Goal: Information Seeking & Learning: Learn about a topic

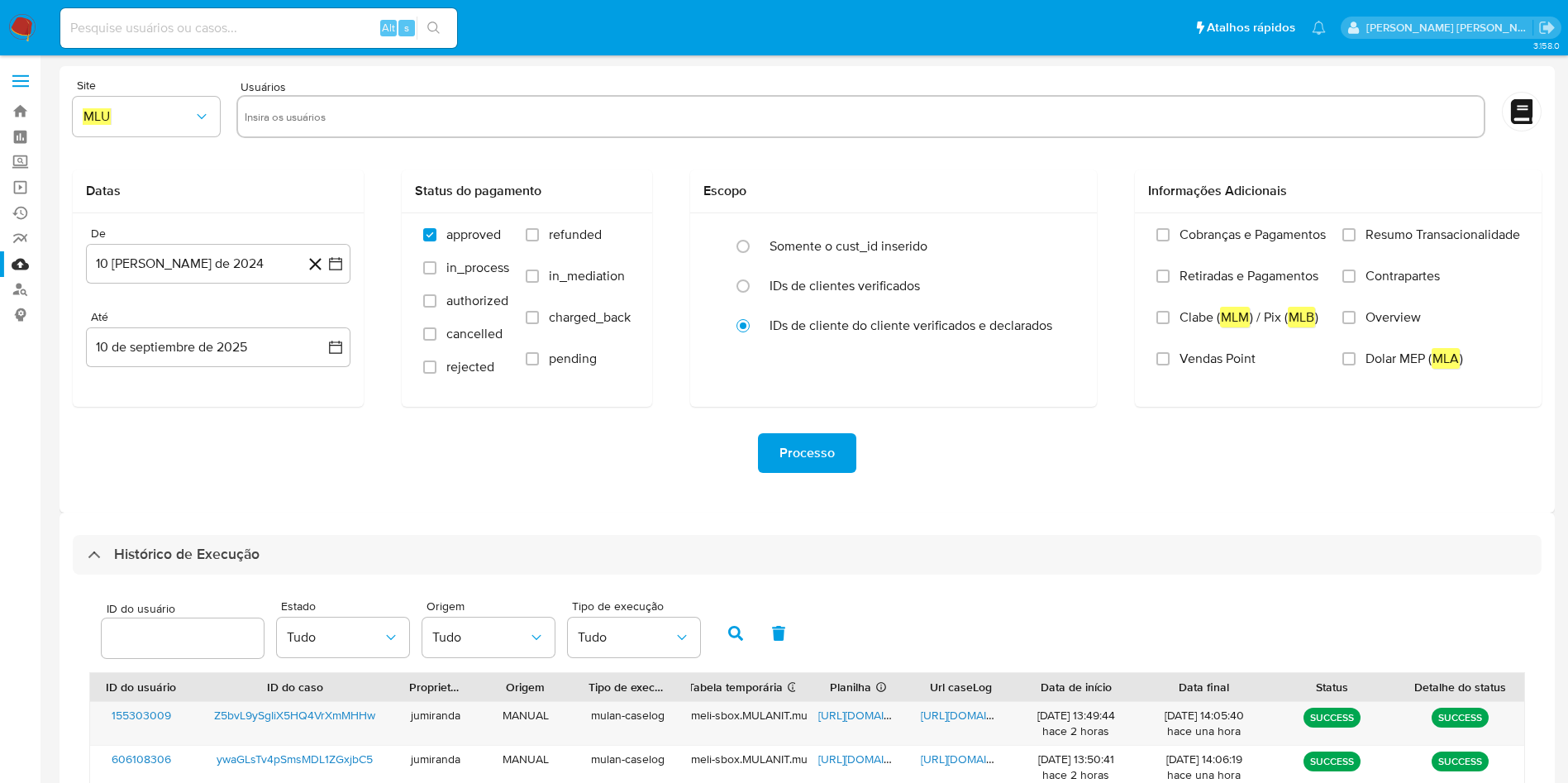
select select "10"
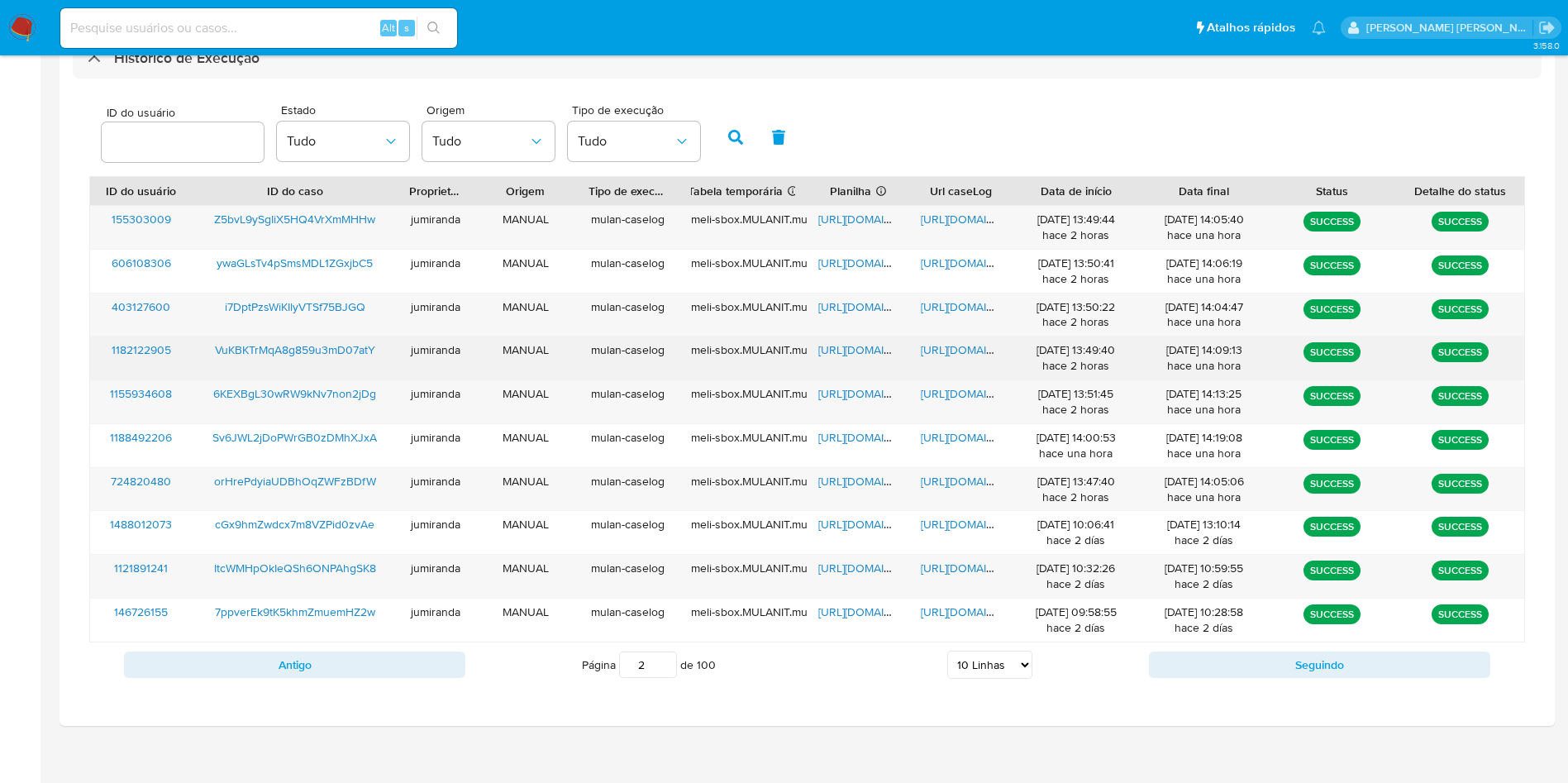
click at [860, 350] on span "https://docs.google.com/spreadsheets/d/1igUnKYutNtP7BIulc_1-lnSPATKLbMX22ISga-H…" at bounding box center [874, 350] width 114 height 17
click at [943, 353] on span "https://docs.google.com/document/d/1DfBKxSUyW8Fcyyo3dBF90f1Habkqv3GdRZy0KCvujWQ…" at bounding box center [977, 350] width 114 height 17
click at [338, 337] on div "VuKBKTrMqA8g859u3mD07atY" at bounding box center [295, 358] width 205 height 43
click at [336, 341] on div "VuKBKTrMqA8g859u3mD07atY" at bounding box center [295, 358] width 205 height 43
click at [336, 347] on span "VuKBKTrMqA8g859u3mD07atY" at bounding box center [295, 350] width 160 height 17
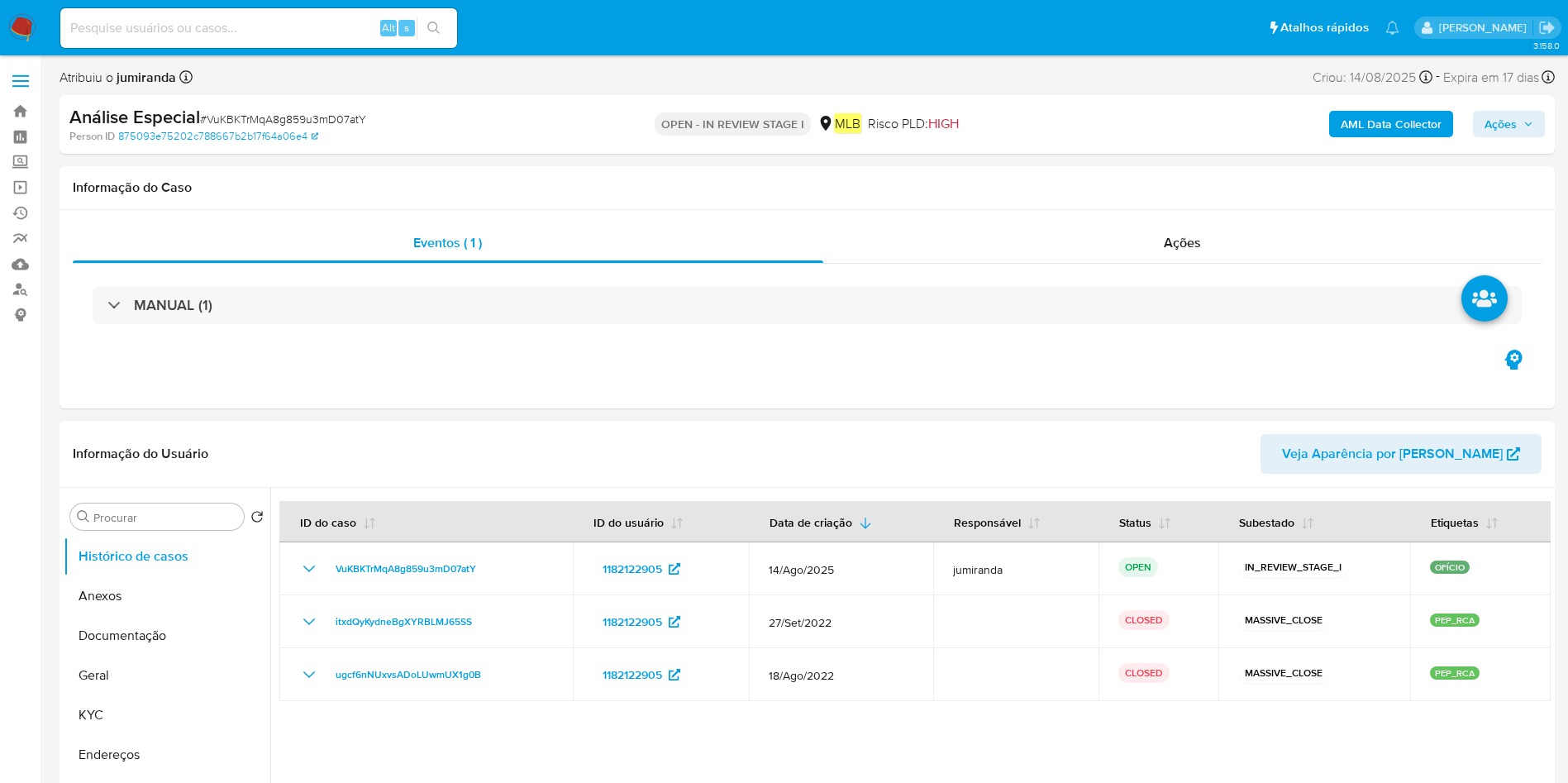
select select "10"
click at [147, 585] on button "Anexos" at bounding box center [160, 596] width 194 height 40
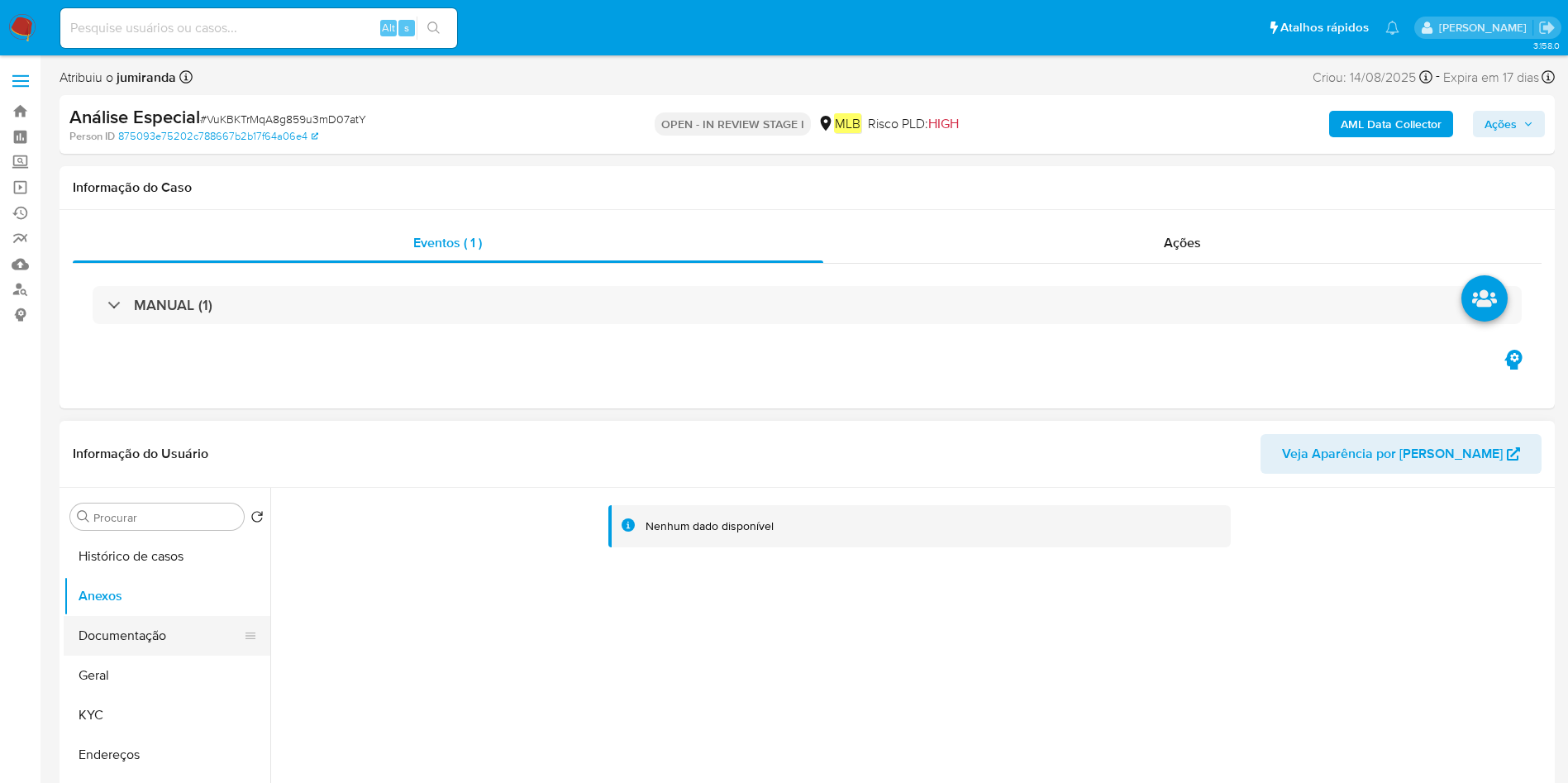
click at [95, 621] on button "Documentação" at bounding box center [160, 635] width 194 height 40
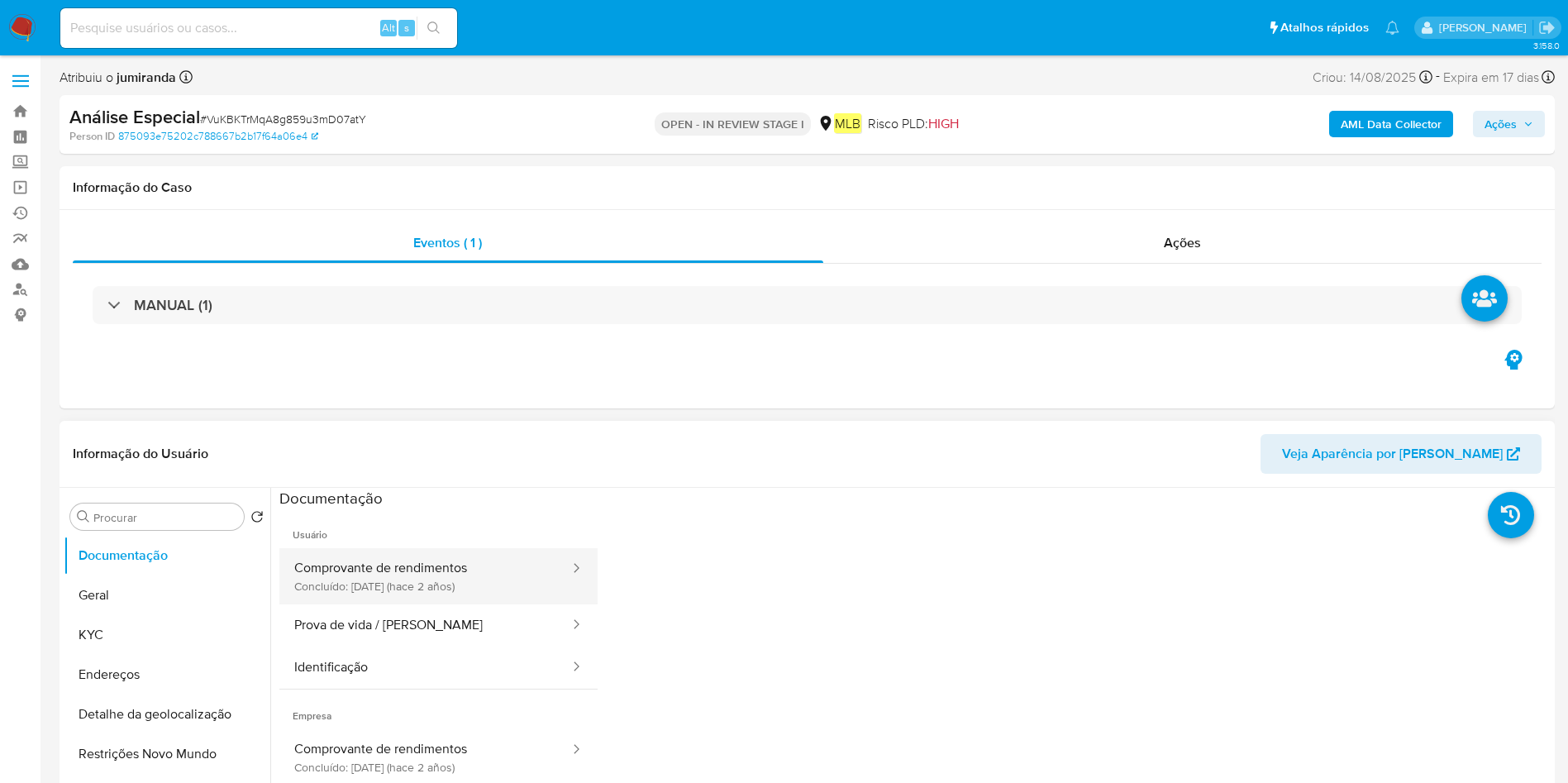
scroll to position [248, 0]
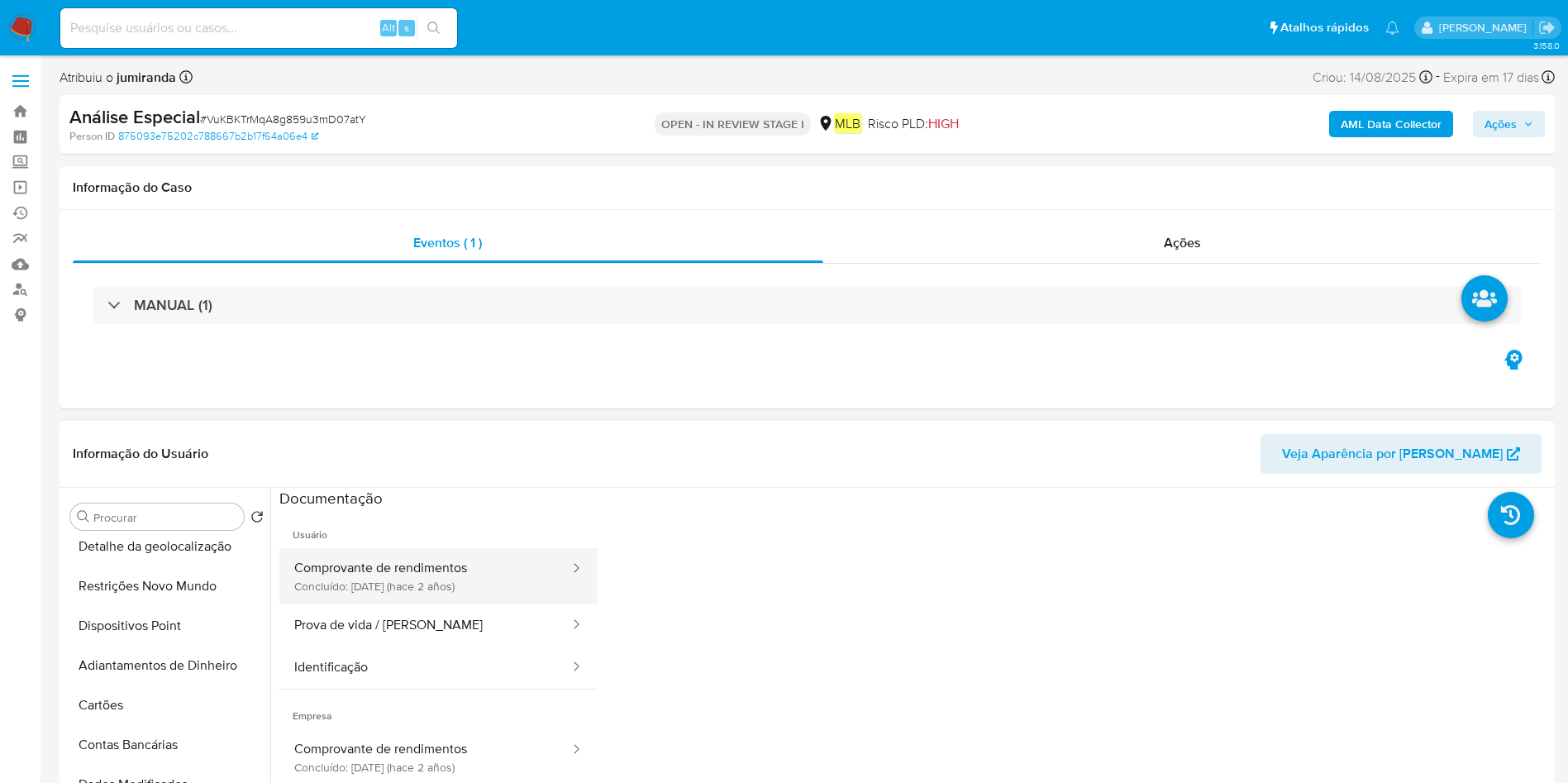
click at [348, 590] on button "Comprovante de rendimentos Concluído: [DATE] (hace 2 años)" at bounding box center [425, 576] width 292 height 57
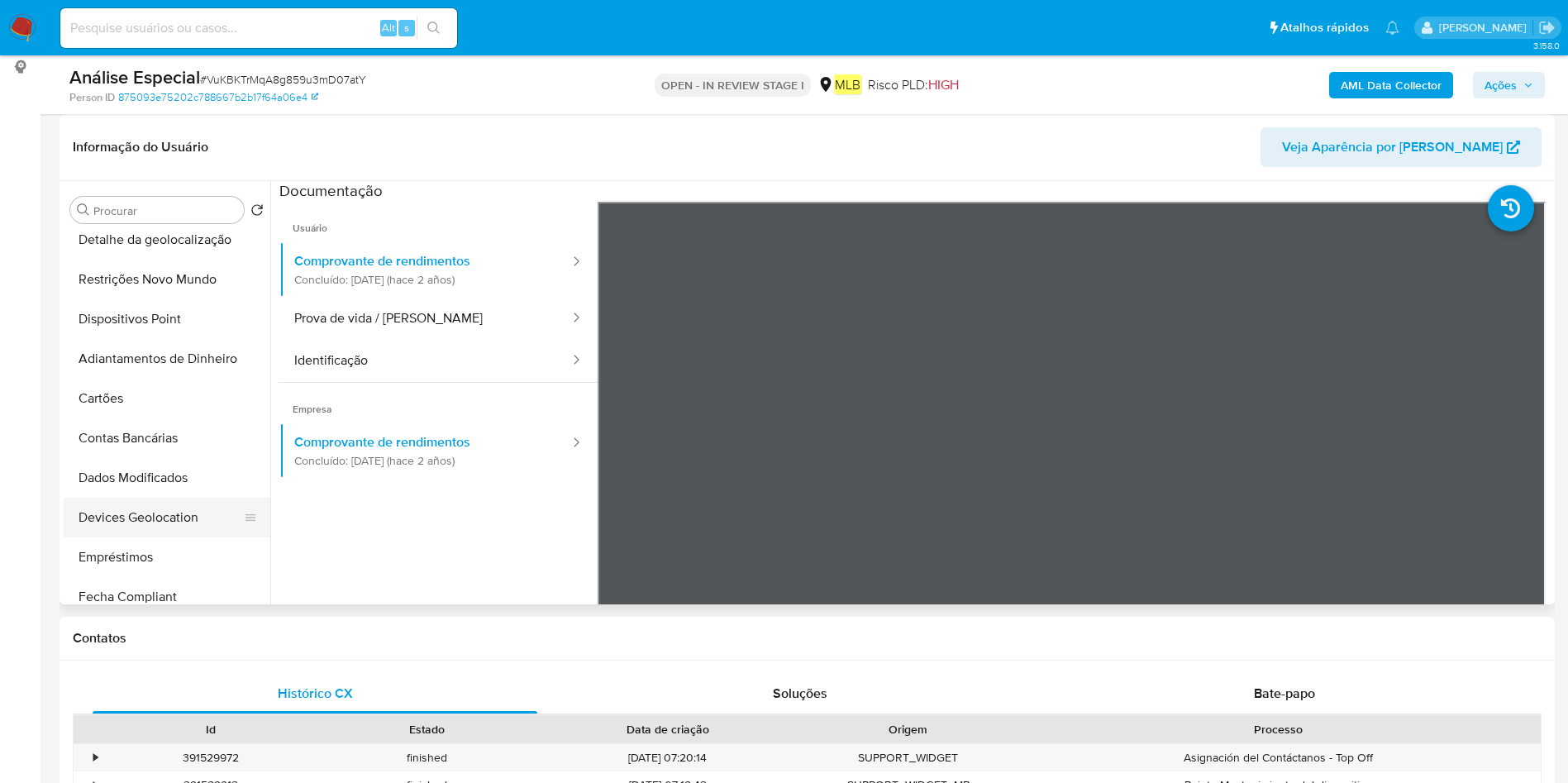
scroll to position [0, 0]
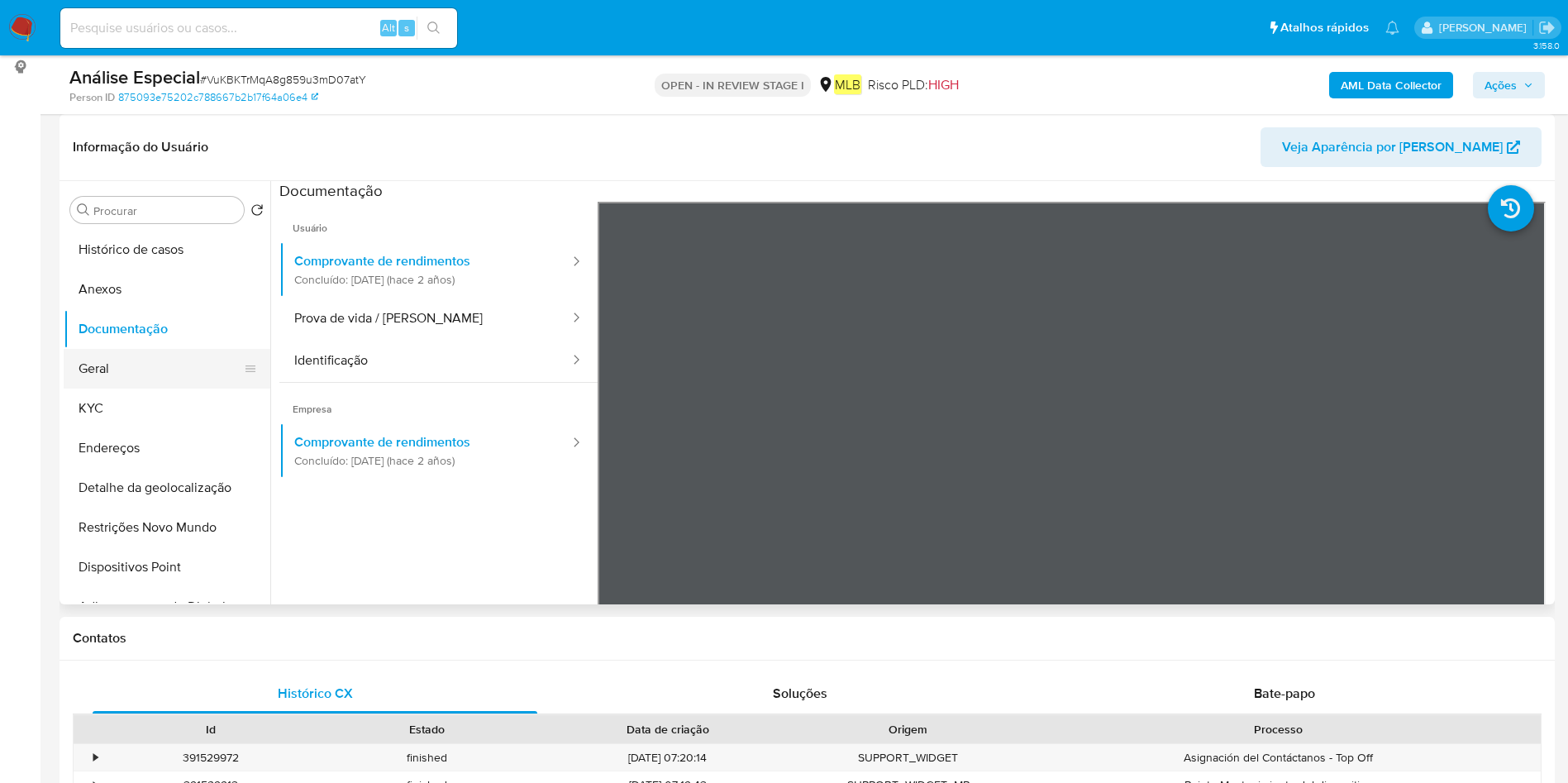
click at [179, 356] on button "Geral" at bounding box center [160, 368] width 194 height 40
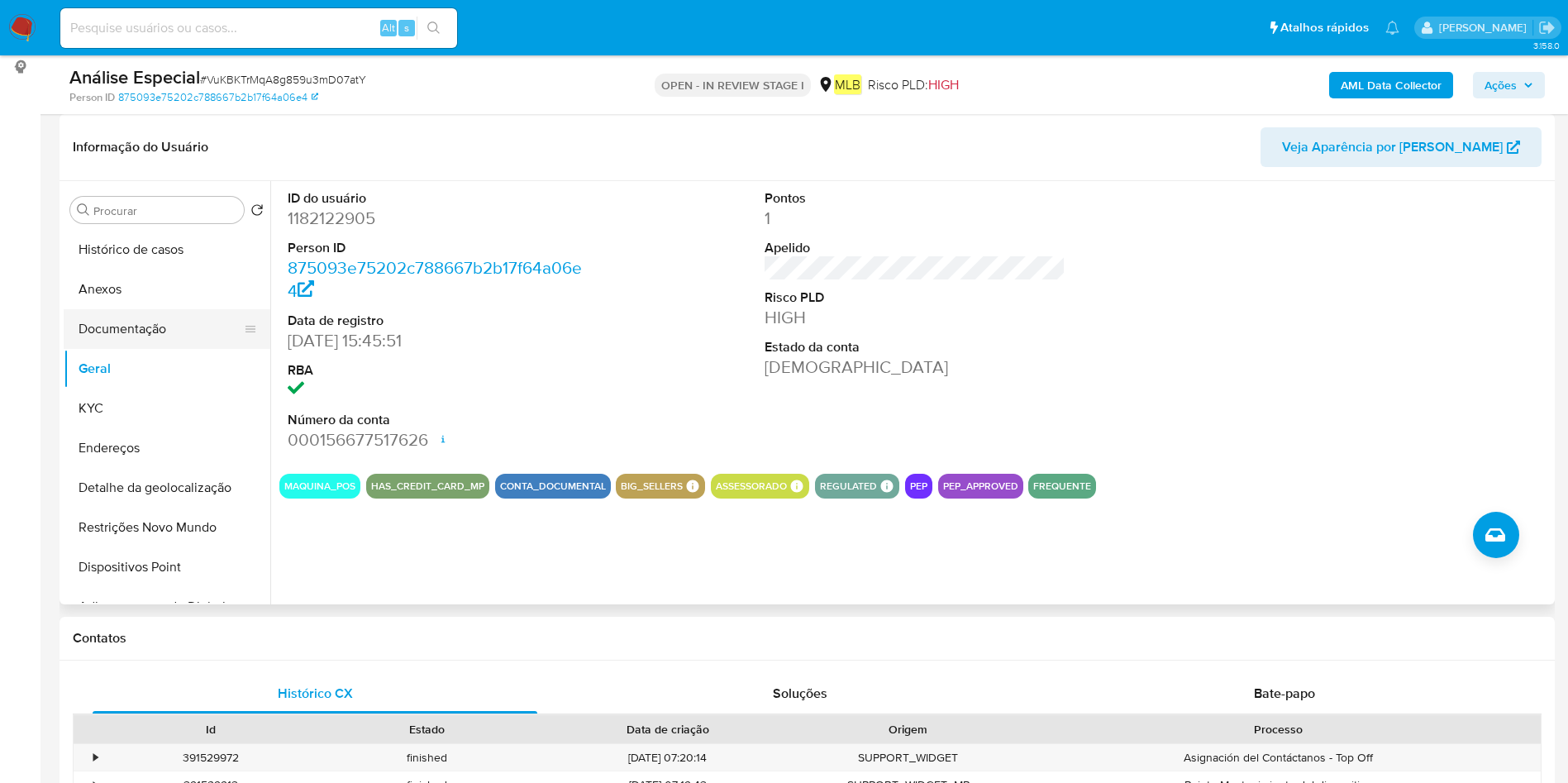
click at [182, 330] on button "Documentação" at bounding box center [160, 328] width 194 height 40
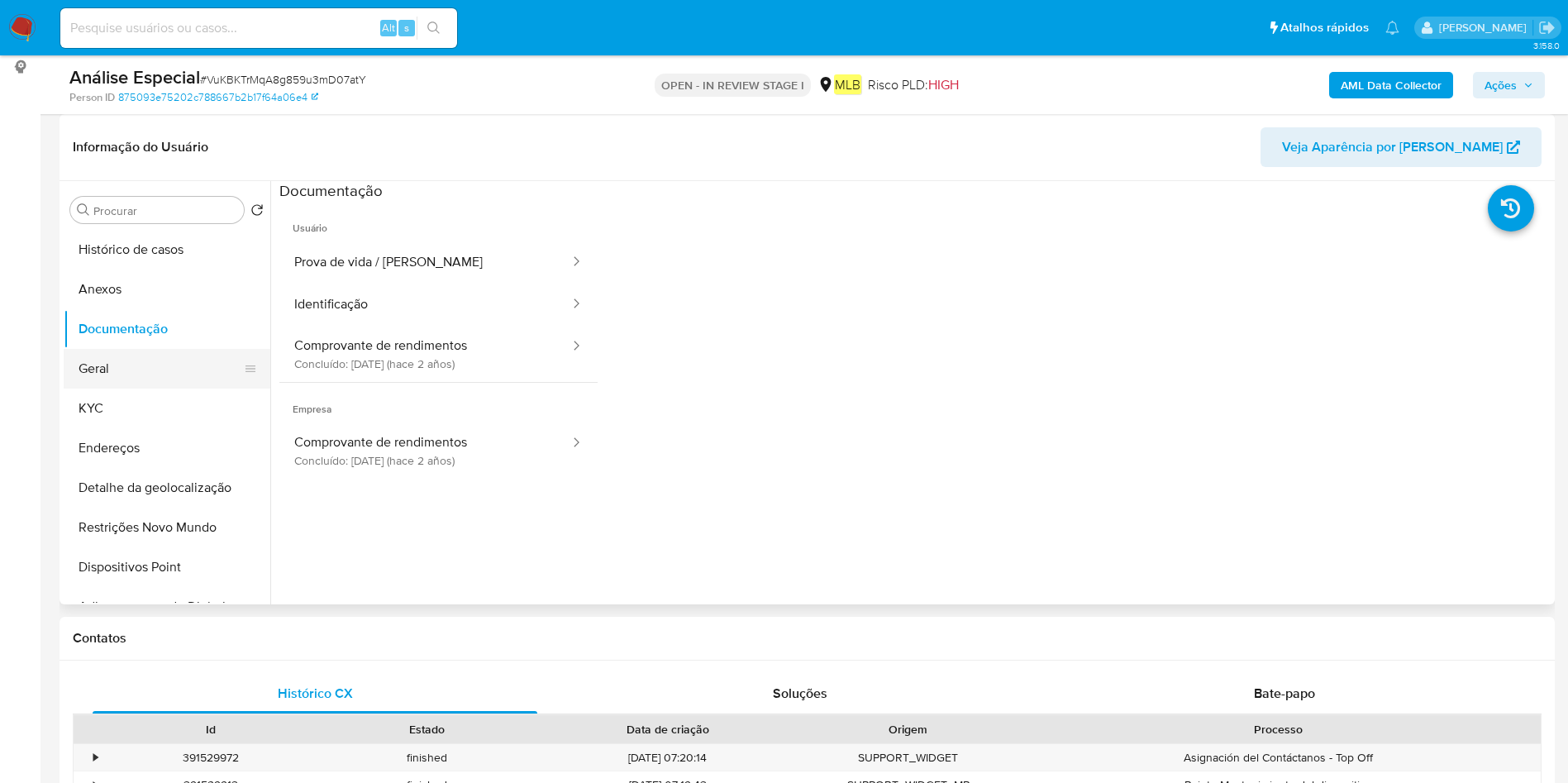
click at [164, 374] on button "Geral" at bounding box center [160, 368] width 194 height 40
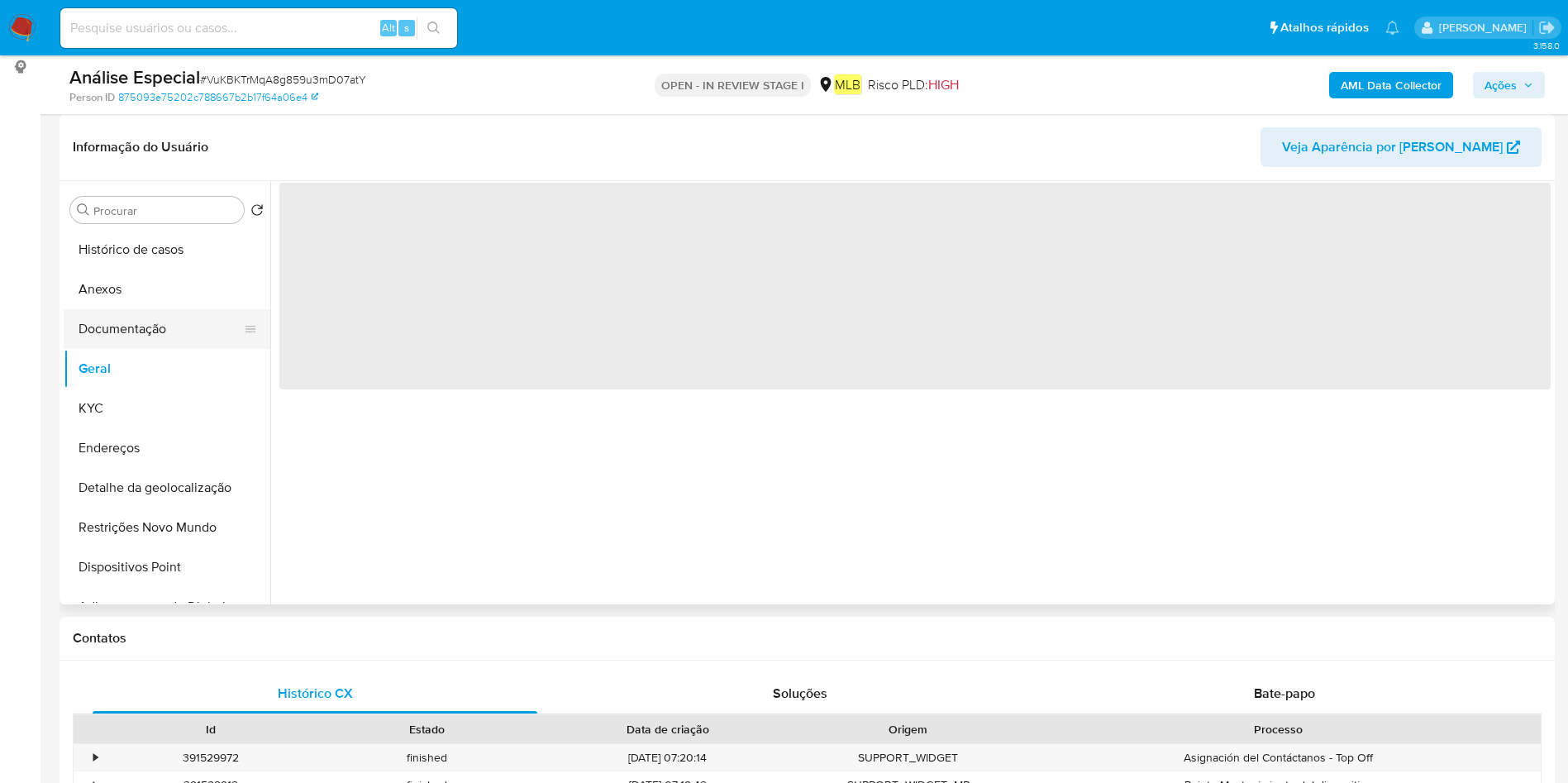
click at [147, 333] on button "Documentação" at bounding box center [160, 328] width 194 height 40
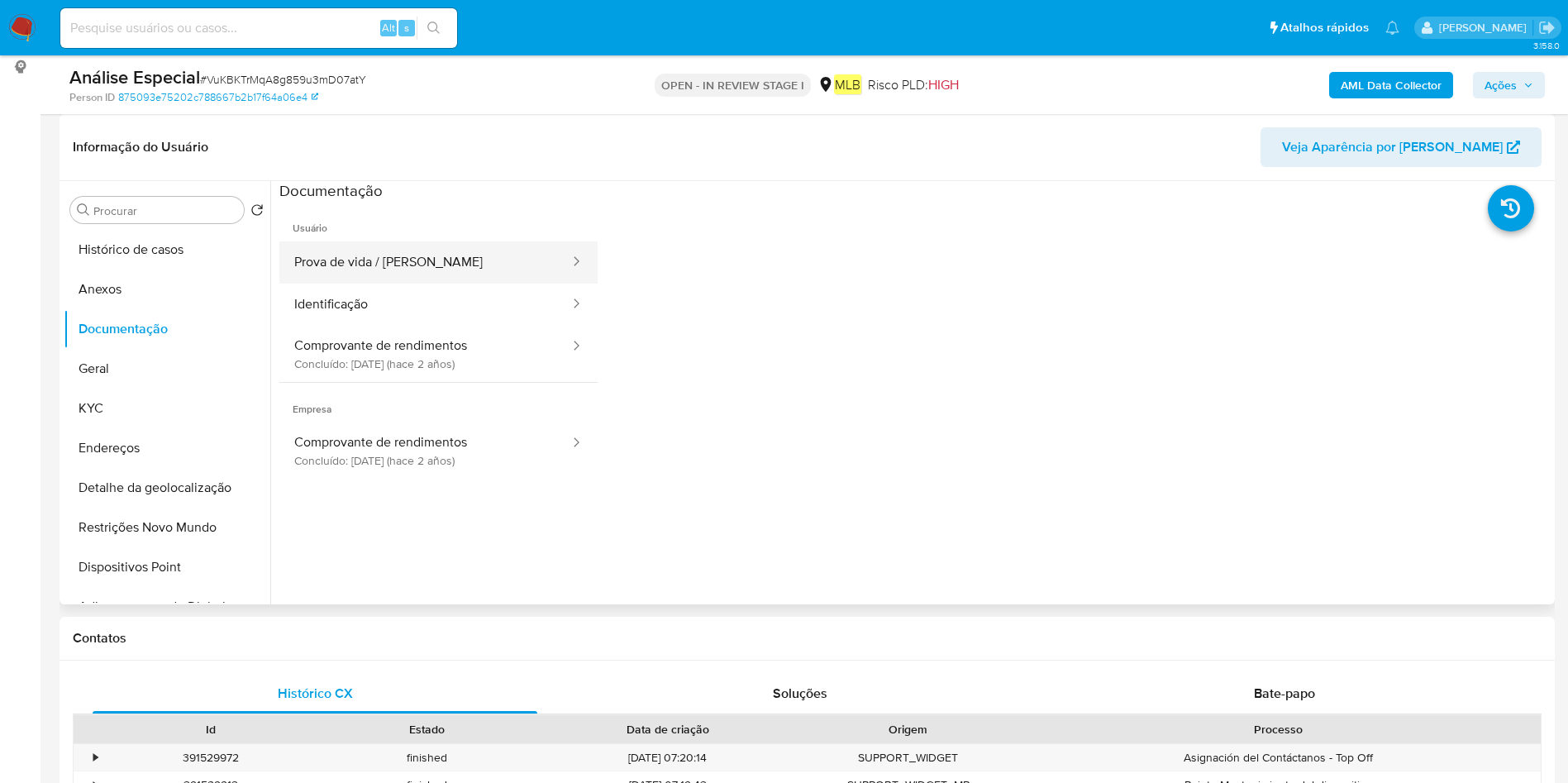
click at [434, 263] on button "Prova de vida / [PERSON_NAME]" at bounding box center [425, 262] width 292 height 42
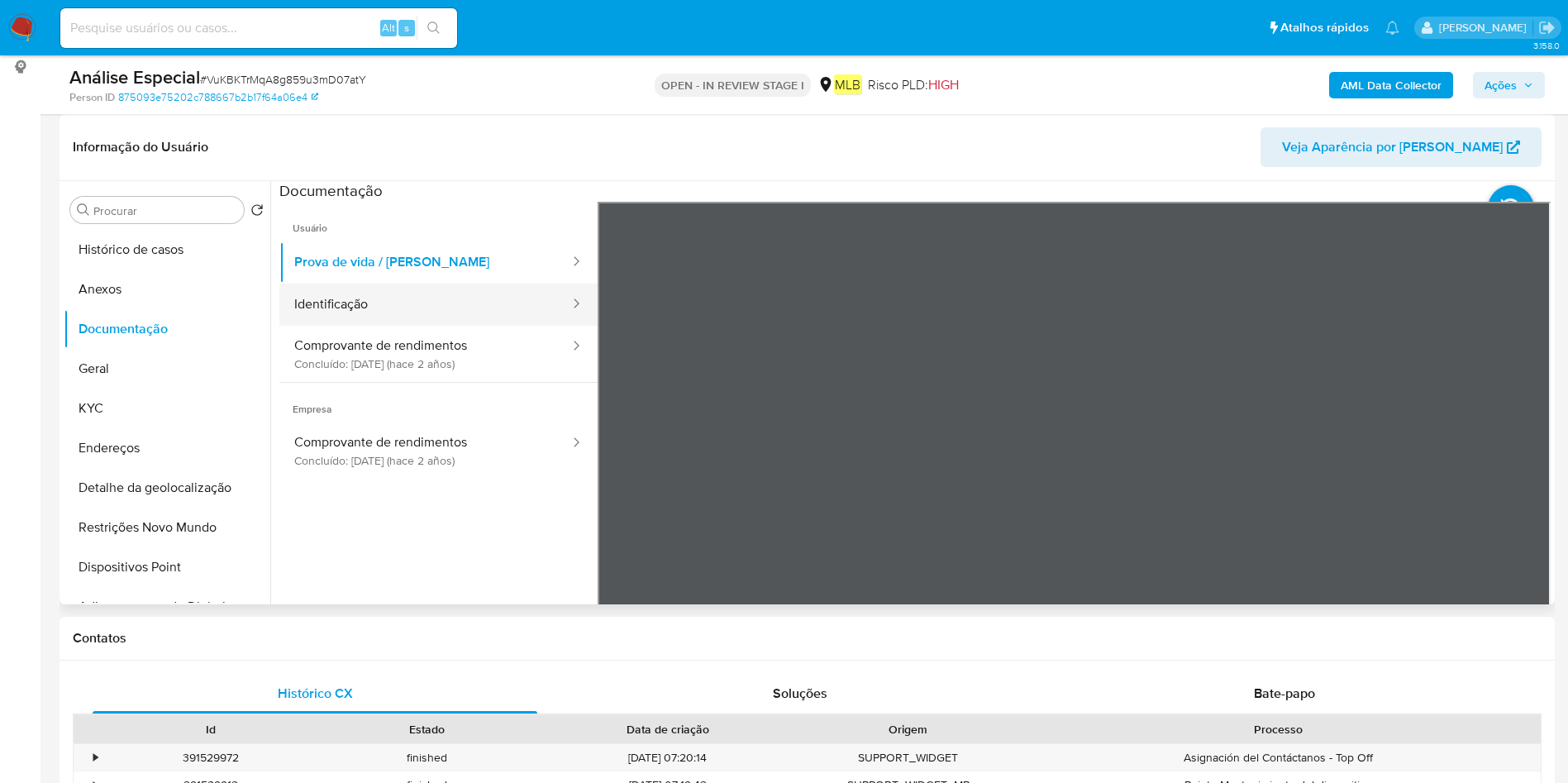
click at [372, 304] on button "Identificação" at bounding box center [425, 304] width 292 height 42
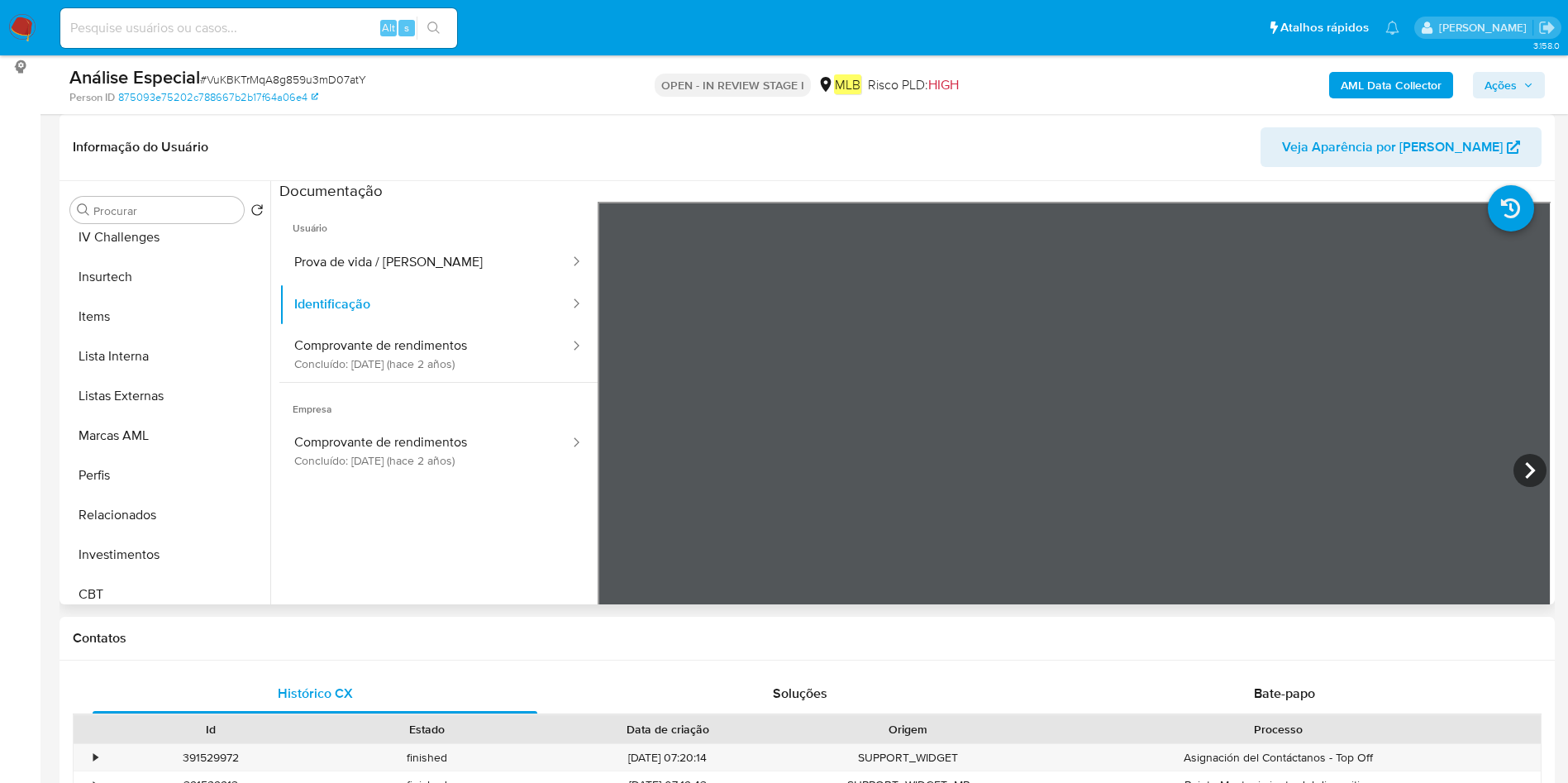
scroll to position [778, 0]
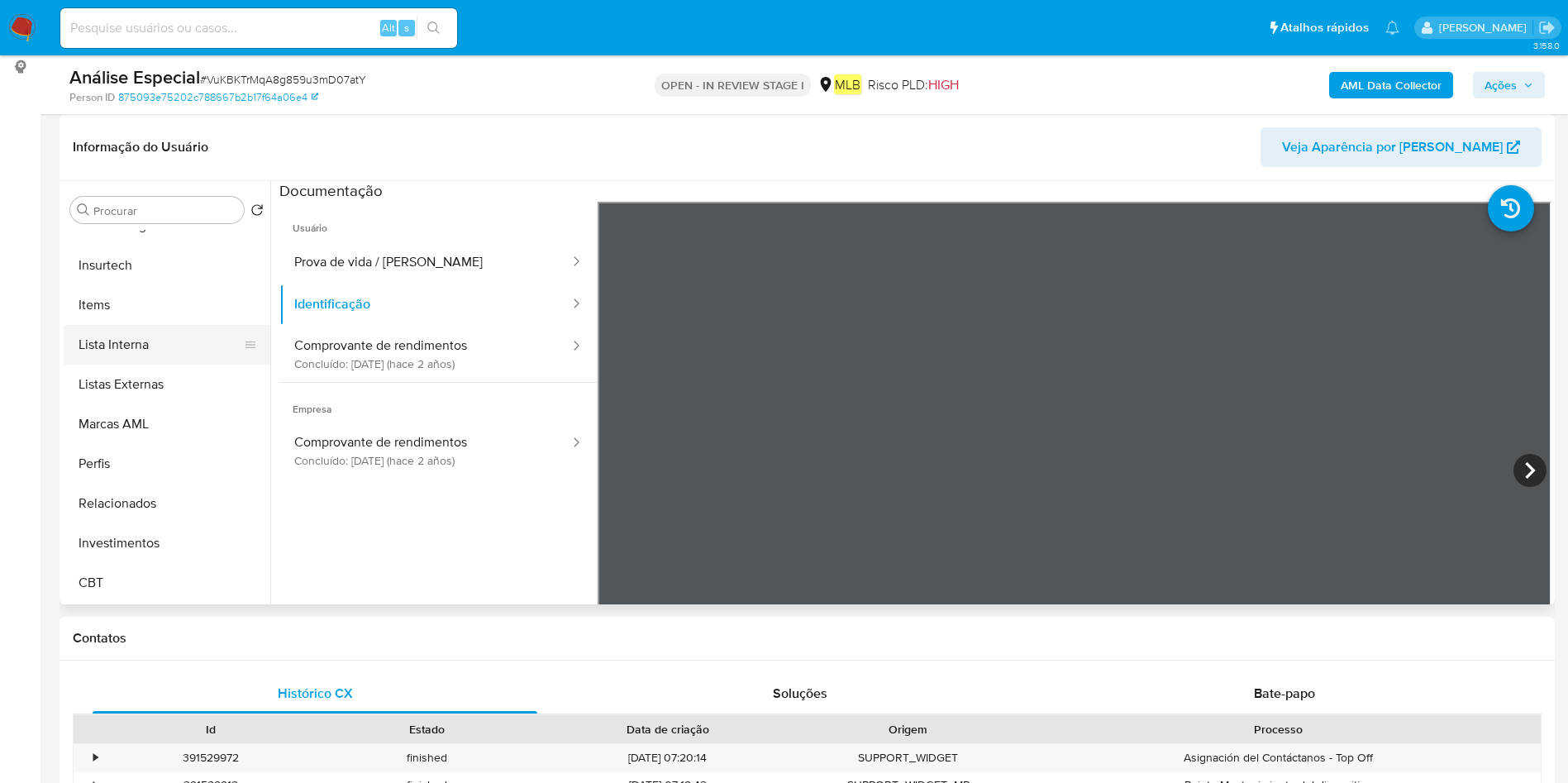
click at [142, 353] on button "Lista Interna" at bounding box center [160, 344] width 194 height 40
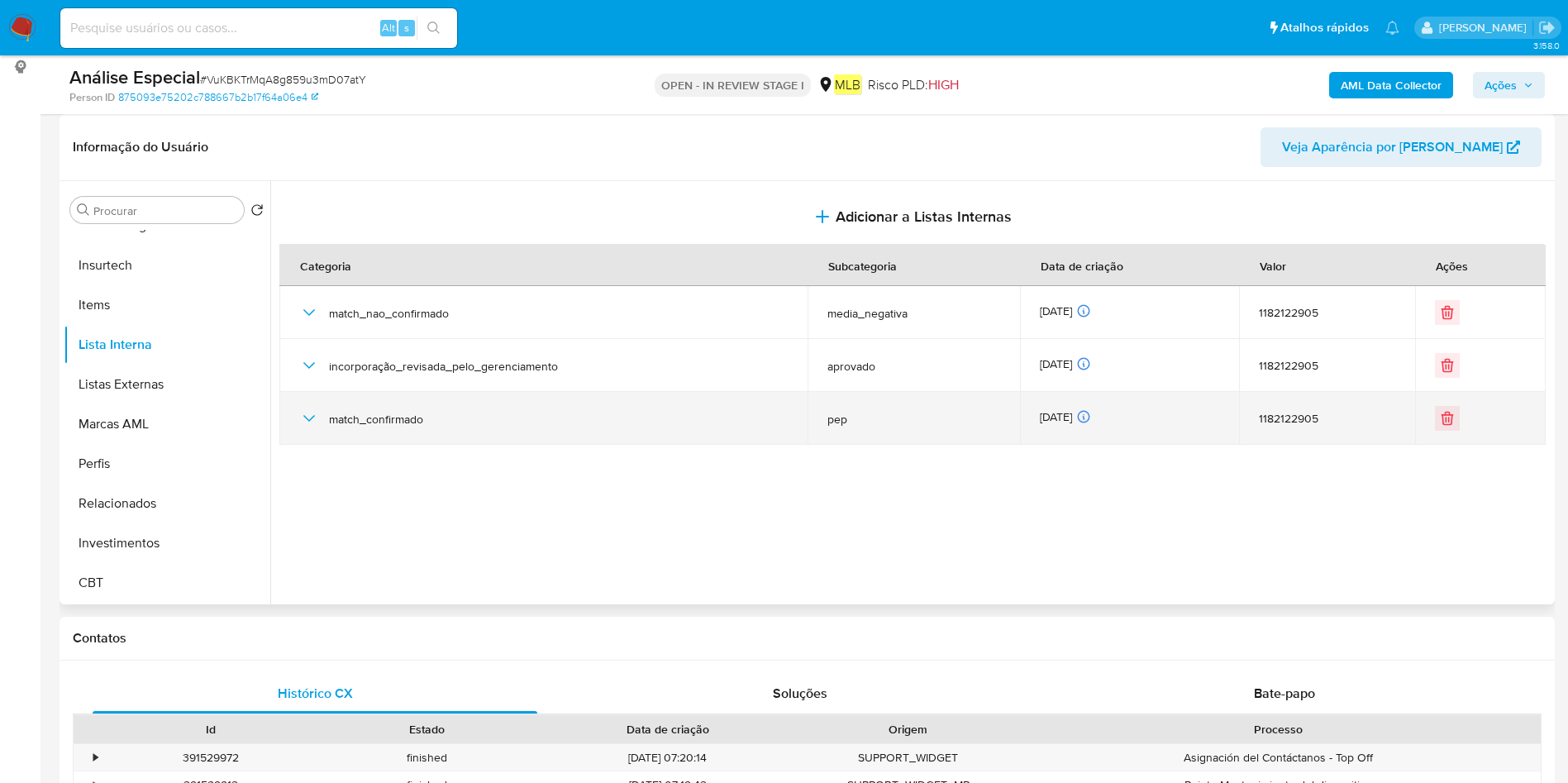
click at [478, 430] on div "match_confirmado" at bounding box center [543, 417] width 489 height 53
drag, startPoint x: 303, startPoint y: 412, endPoint x: 319, endPoint y: 429, distance: 23.3
click at [303, 413] on icon "button" at bounding box center [309, 417] width 19 height 19
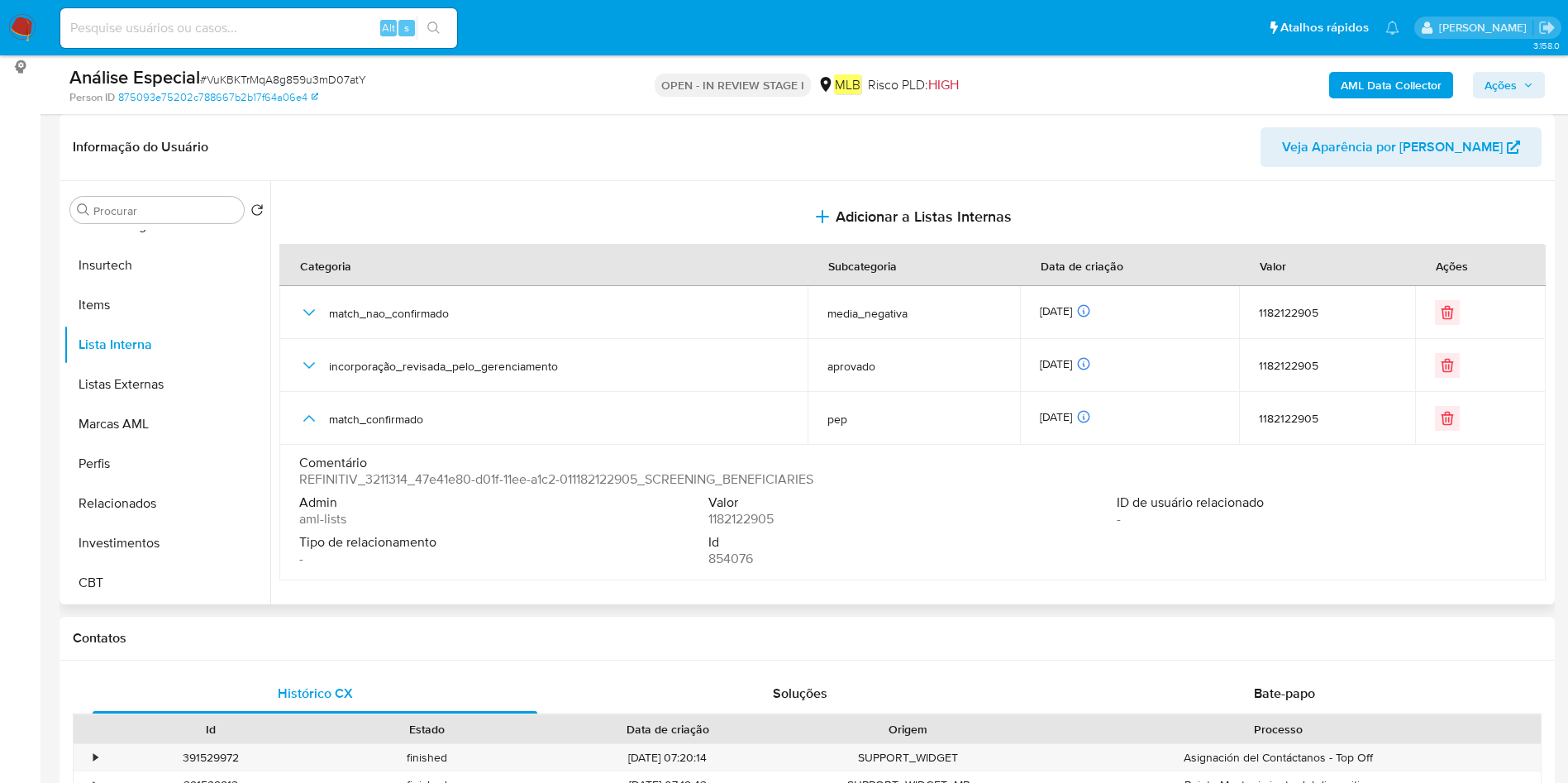
drag, startPoint x: 827, startPoint y: 476, endPoint x: 741, endPoint y: 471, distance: 86.1
click at [741, 471] on div "Comentário REFINITIV_3211314_47e41e80-d01f-11ee-a1c2-011182122905_SCREENING_BEN…" at bounding box center [912, 471] width 1227 height 33
click at [741, 471] on span "REFINITIV_3211314_47e41e80-d01f-11ee-a1c2-011182122905_SCREENING_BENEFICIARIES" at bounding box center [556, 480] width 514 height 17
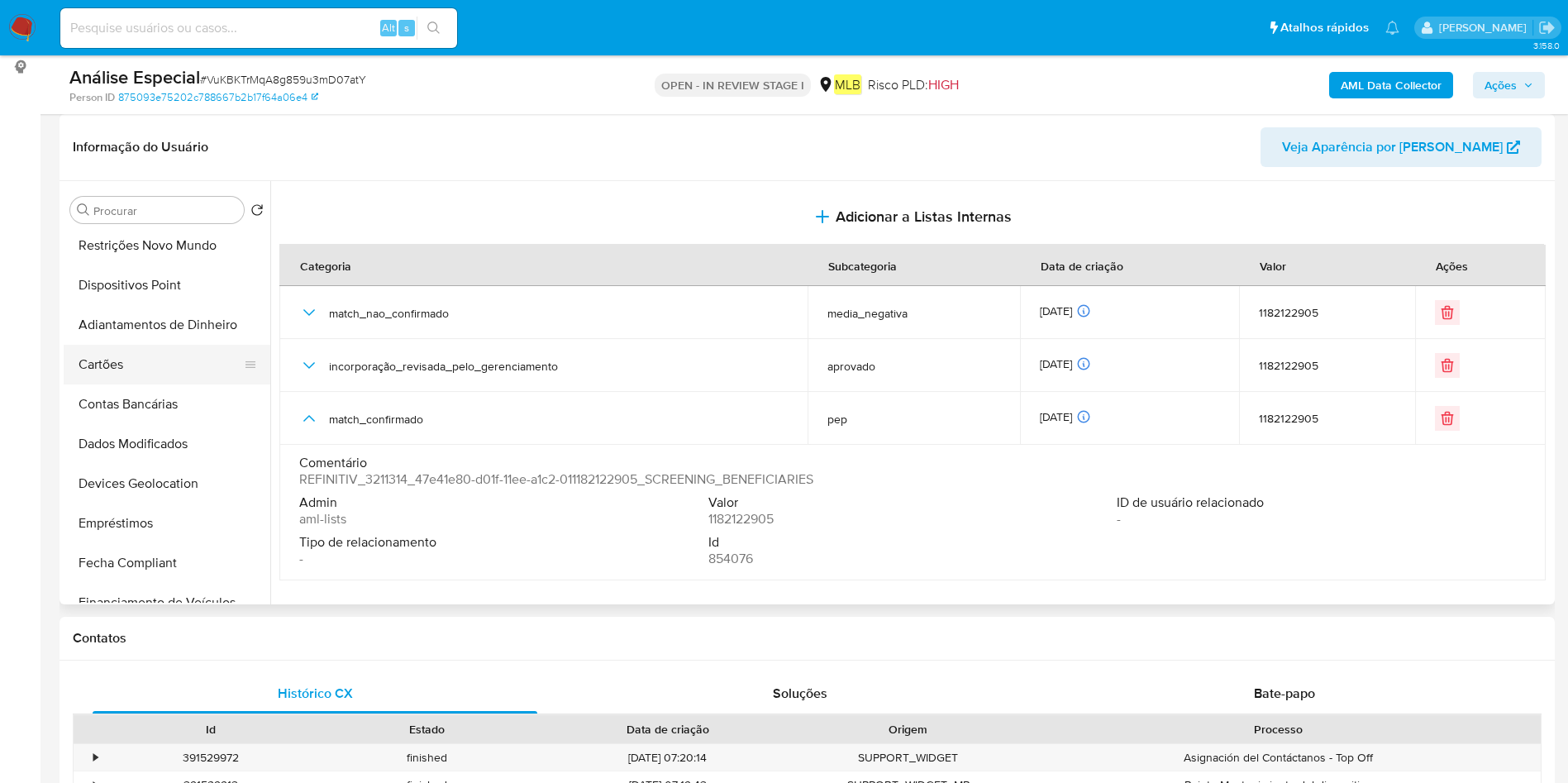
scroll to position [34, 0]
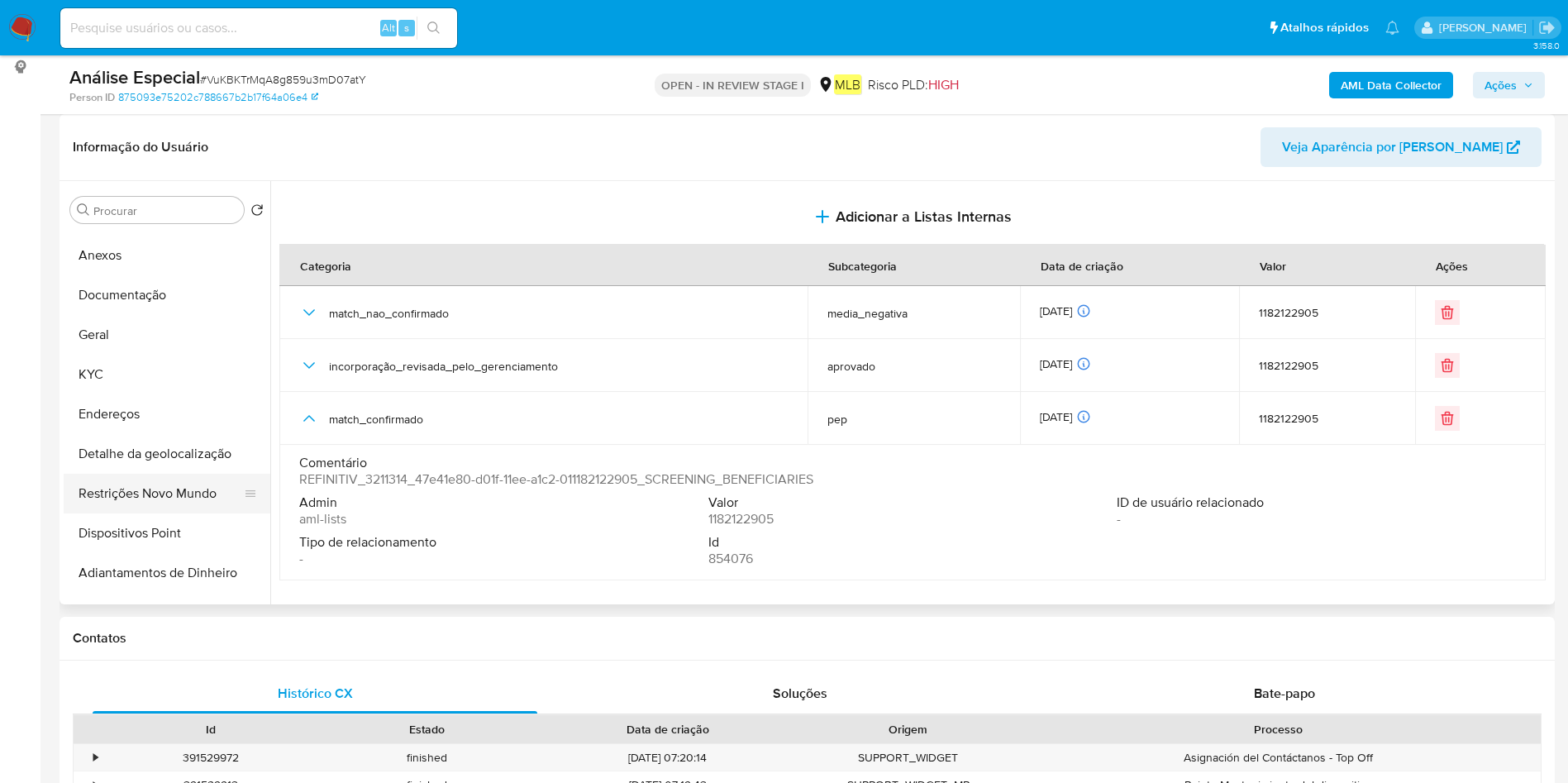
click at [169, 481] on button "Restrições Novo Mundo" at bounding box center [160, 494] width 194 height 40
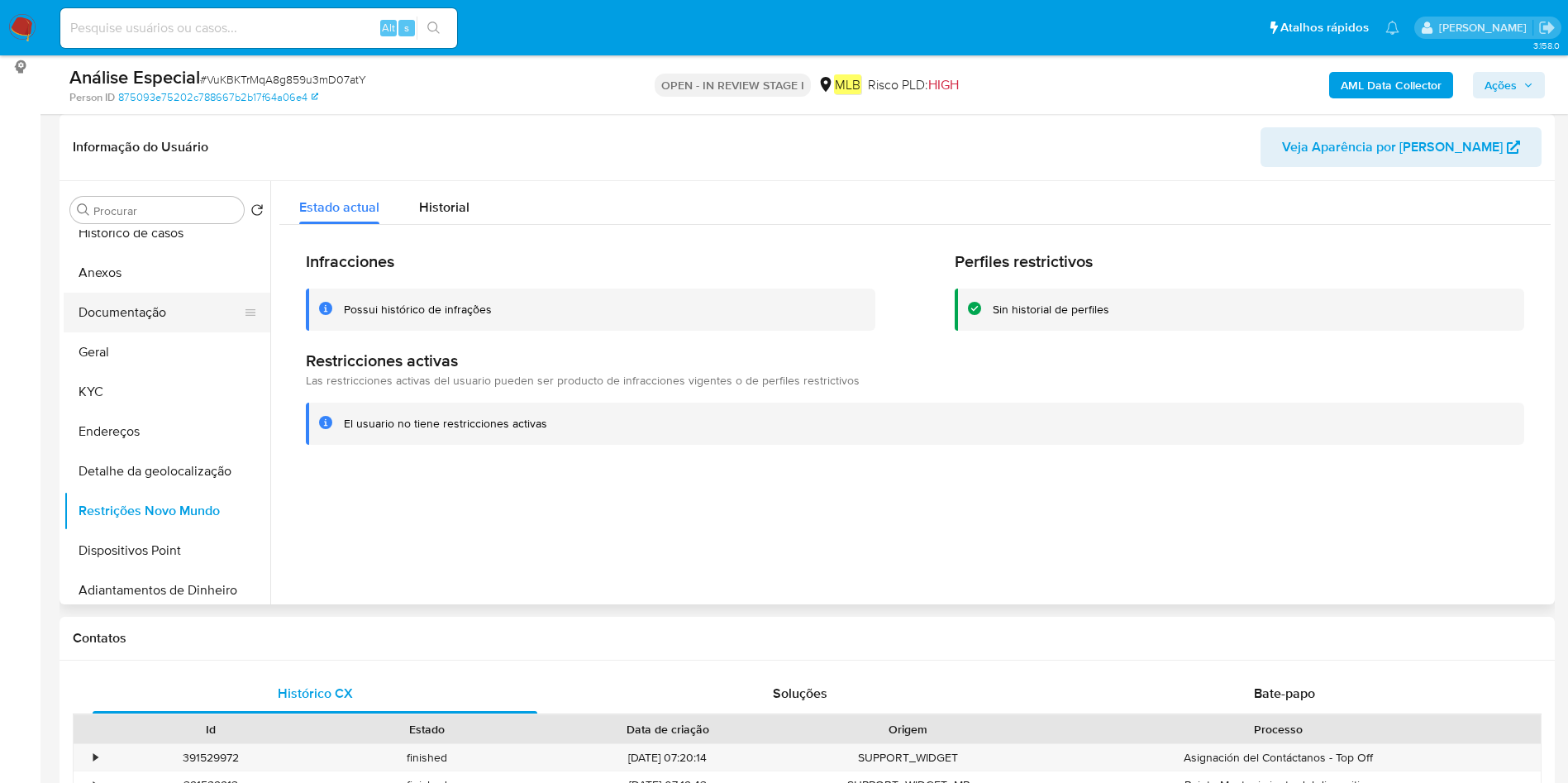
scroll to position [0, 0]
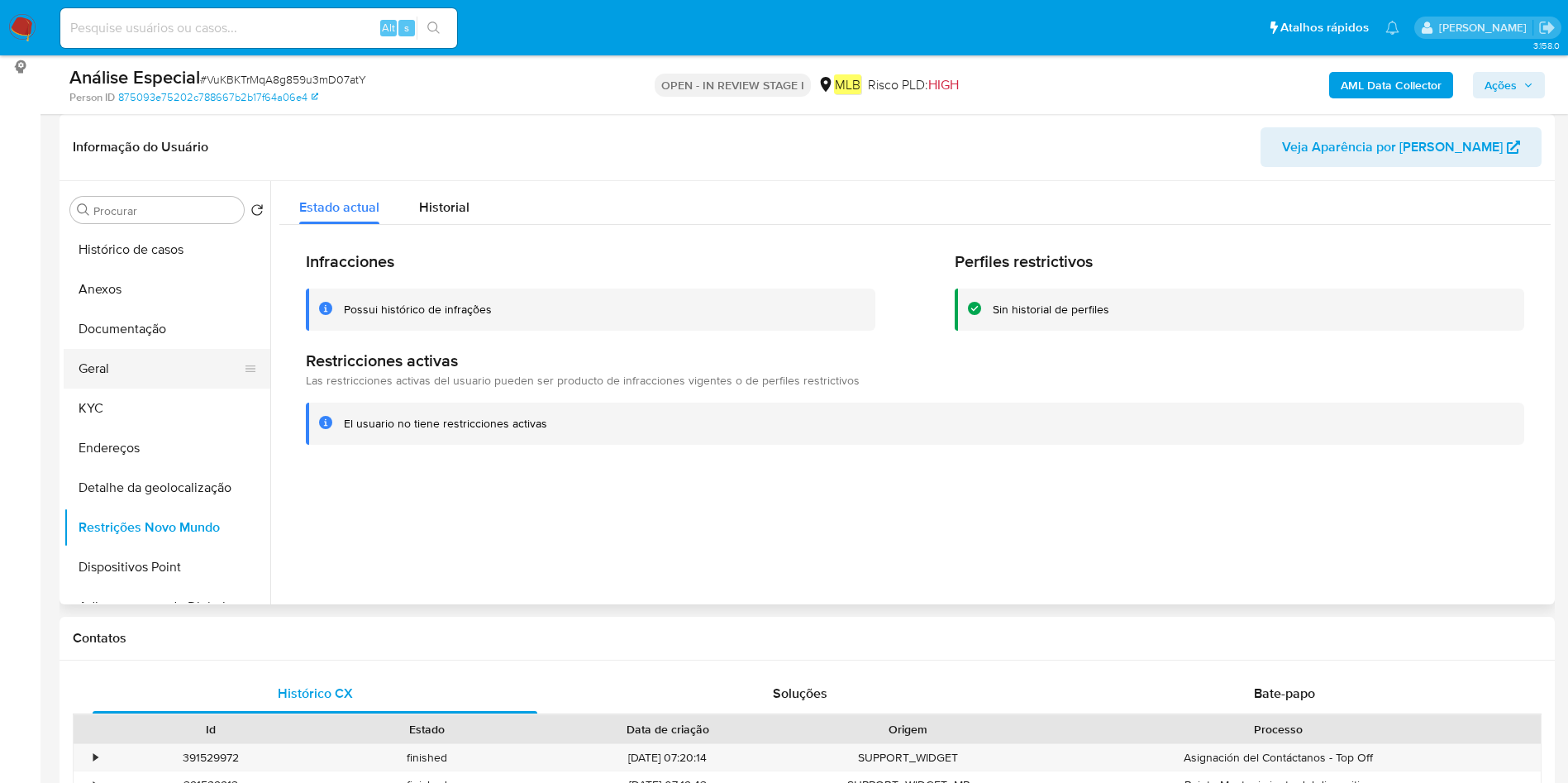
click at [131, 383] on button "Geral" at bounding box center [160, 368] width 194 height 40
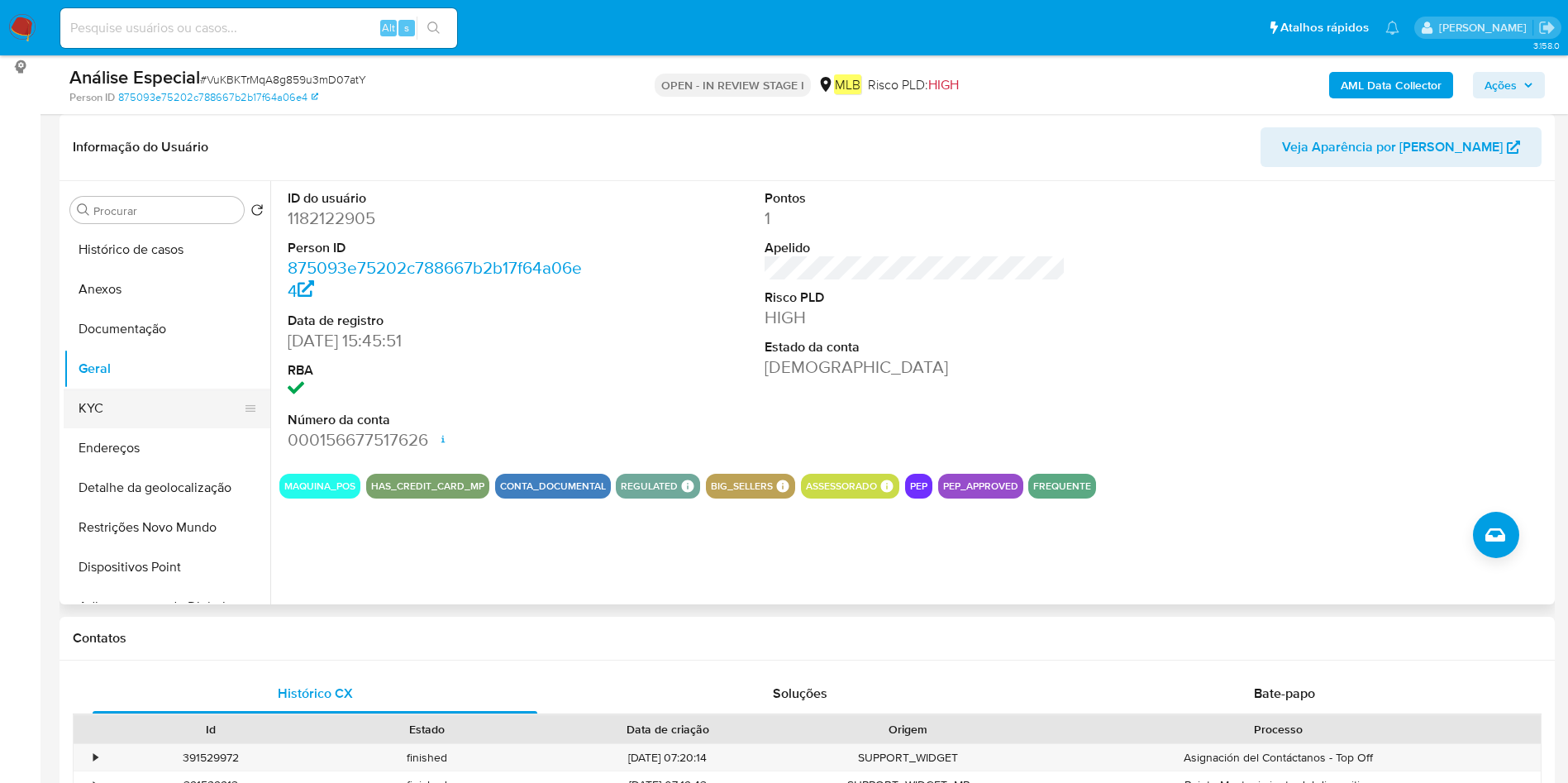
click at [154, 417] on button "KYC" at bounding box center [160, 408] width 194 height 40
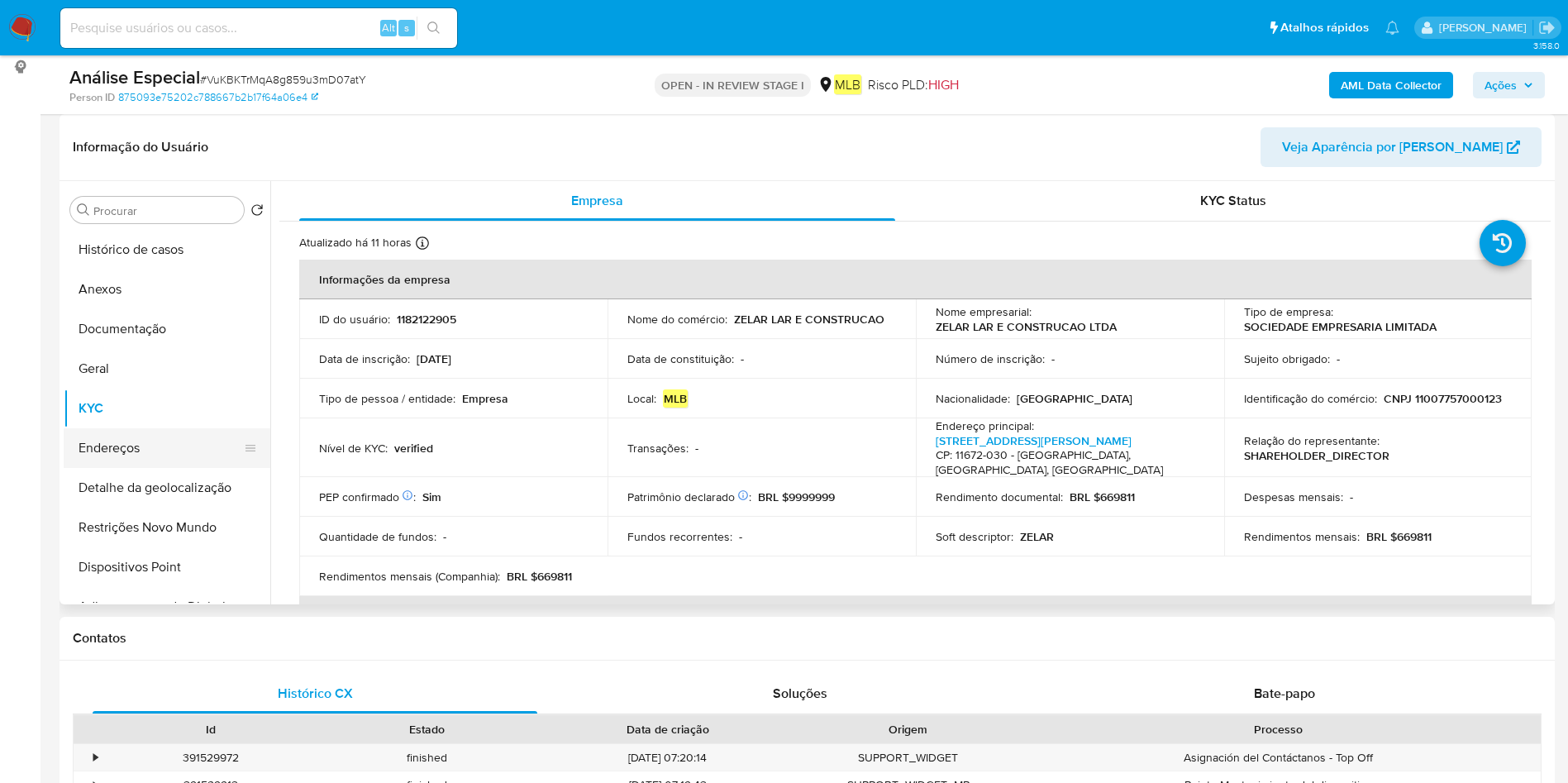
click at [187, 455] on button "Endereços" at bounding box center [160, 448] width 194 height 40
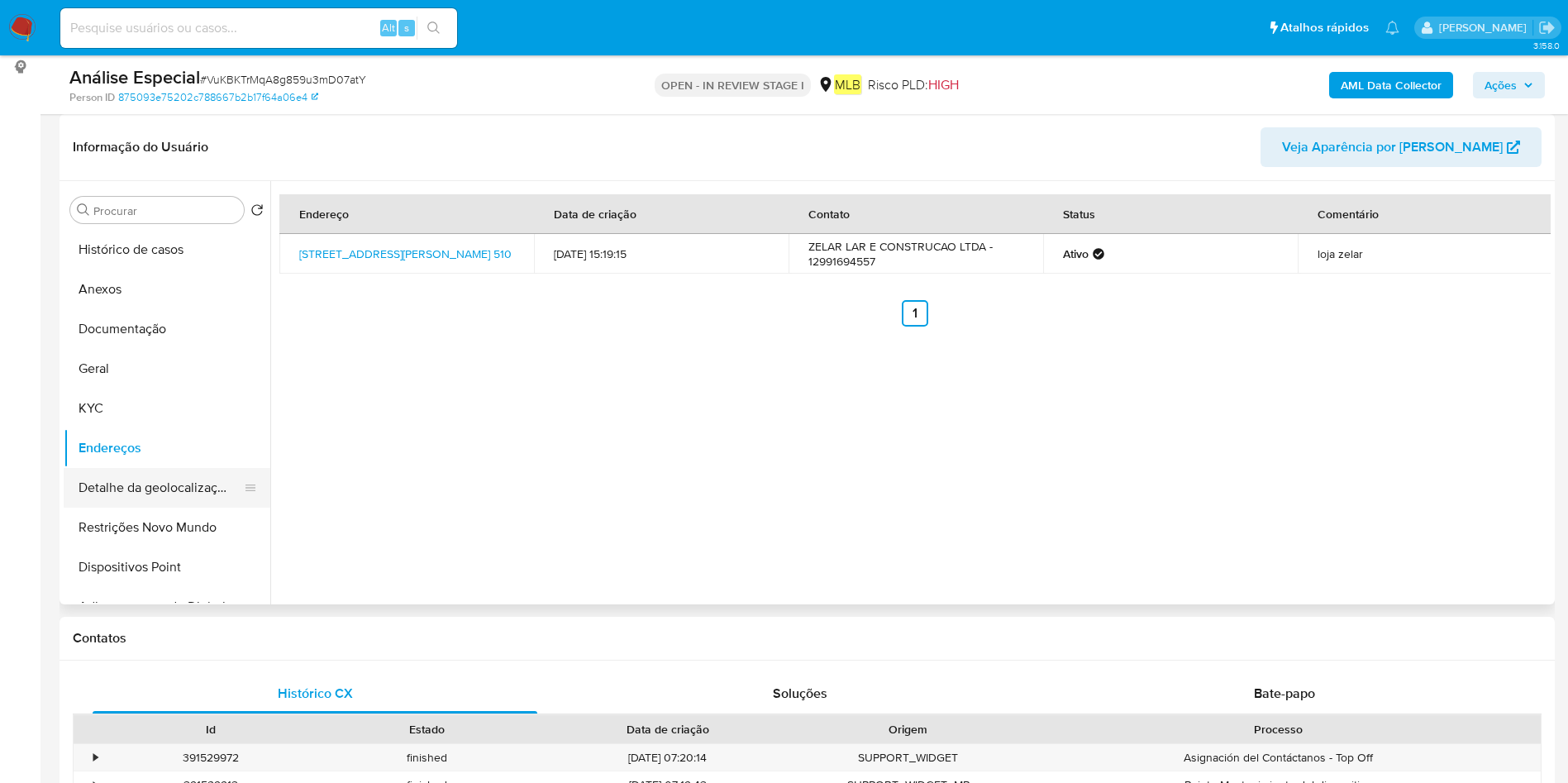
click at [181, 478] on button "Detalhe da geolocalização" at bounding box center [160, 487] width 194 height 40
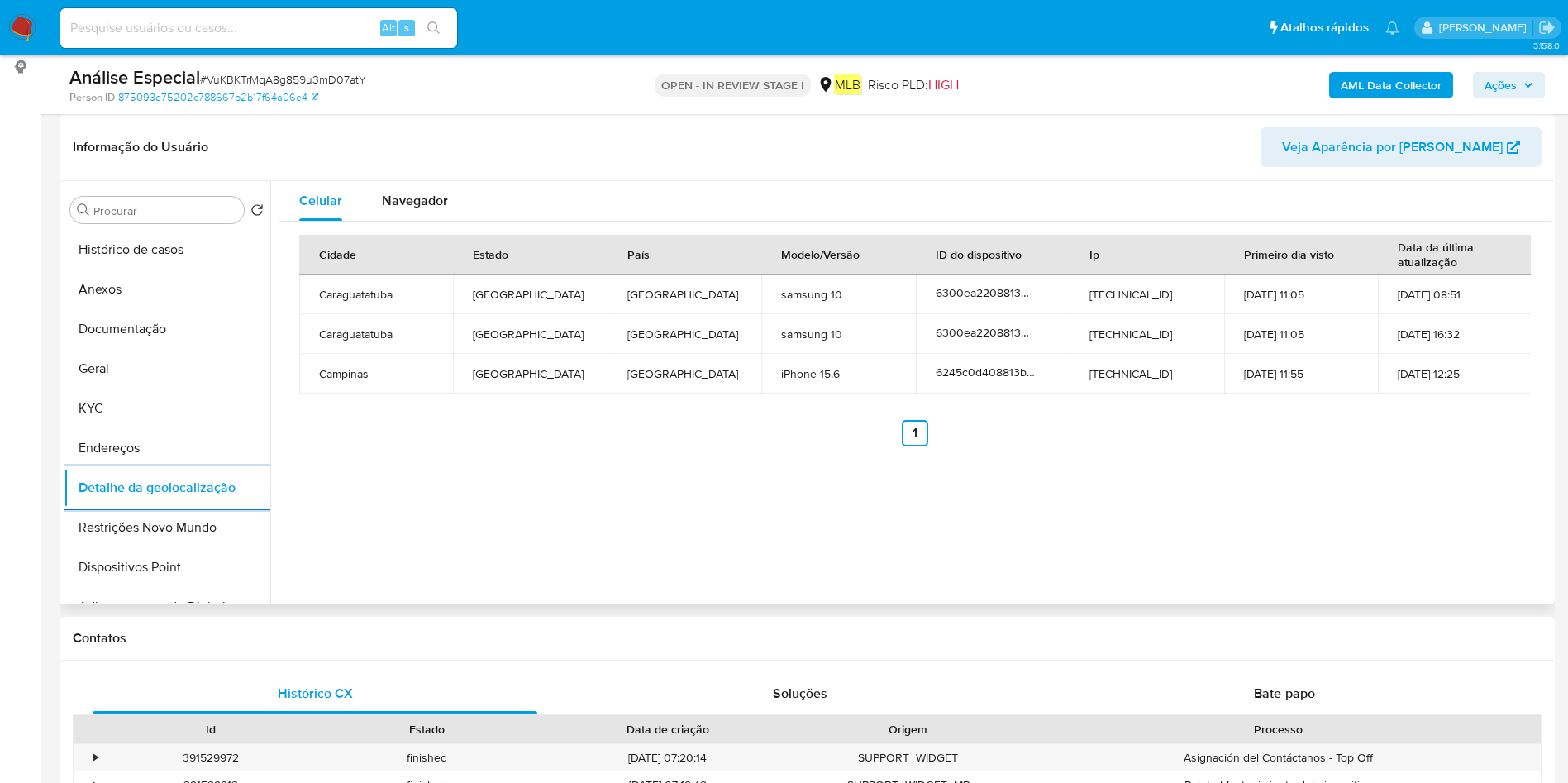
click at [102, 529] on button "Restrições Novo Mundo" at bounding box center [167, 527] width 207 height 40
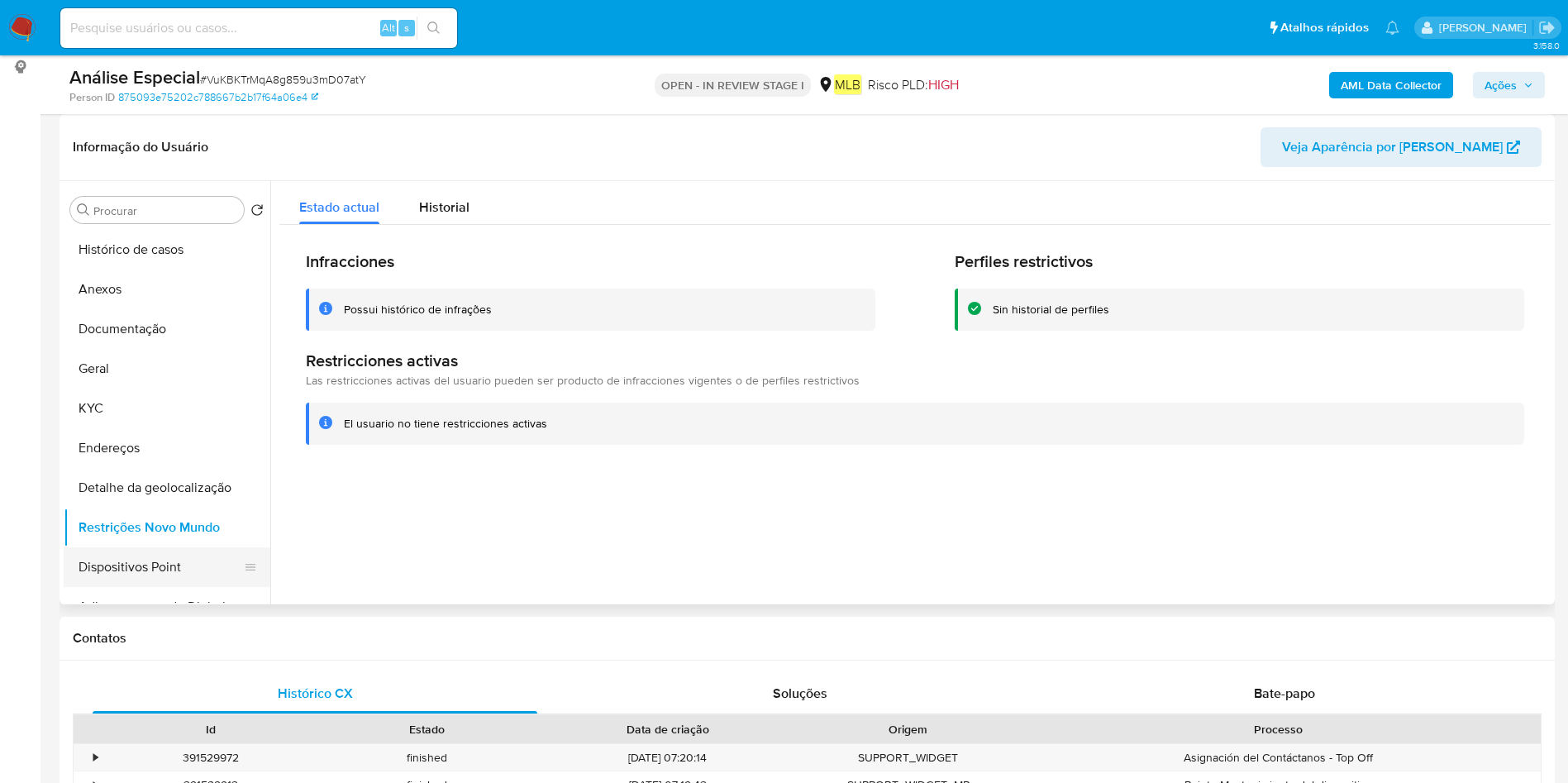
click at [167, 575] on button "Dispositivos Point" at bounding box center [160, 567] width 194 height 40
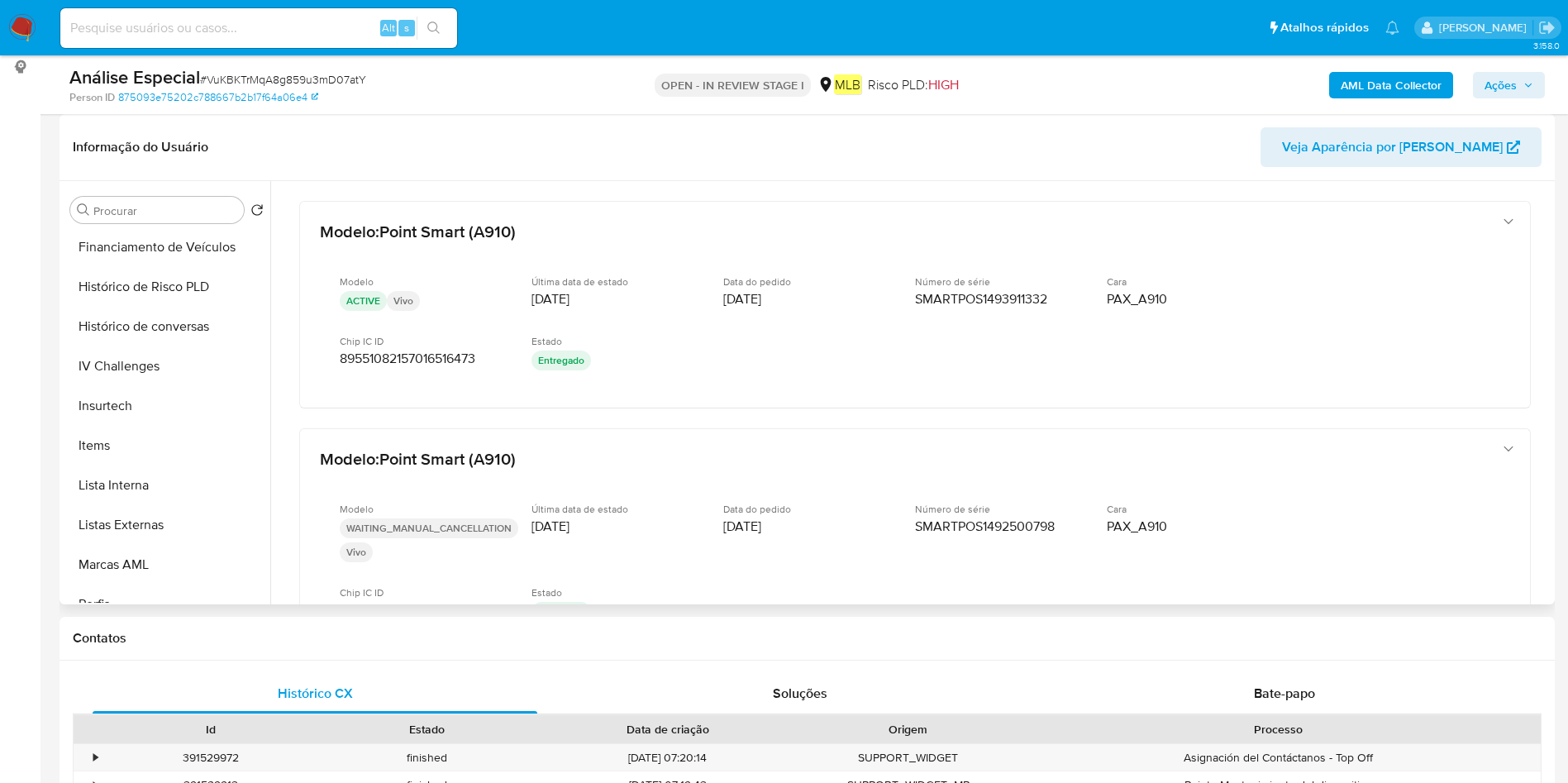
scroll to position [744, 0]
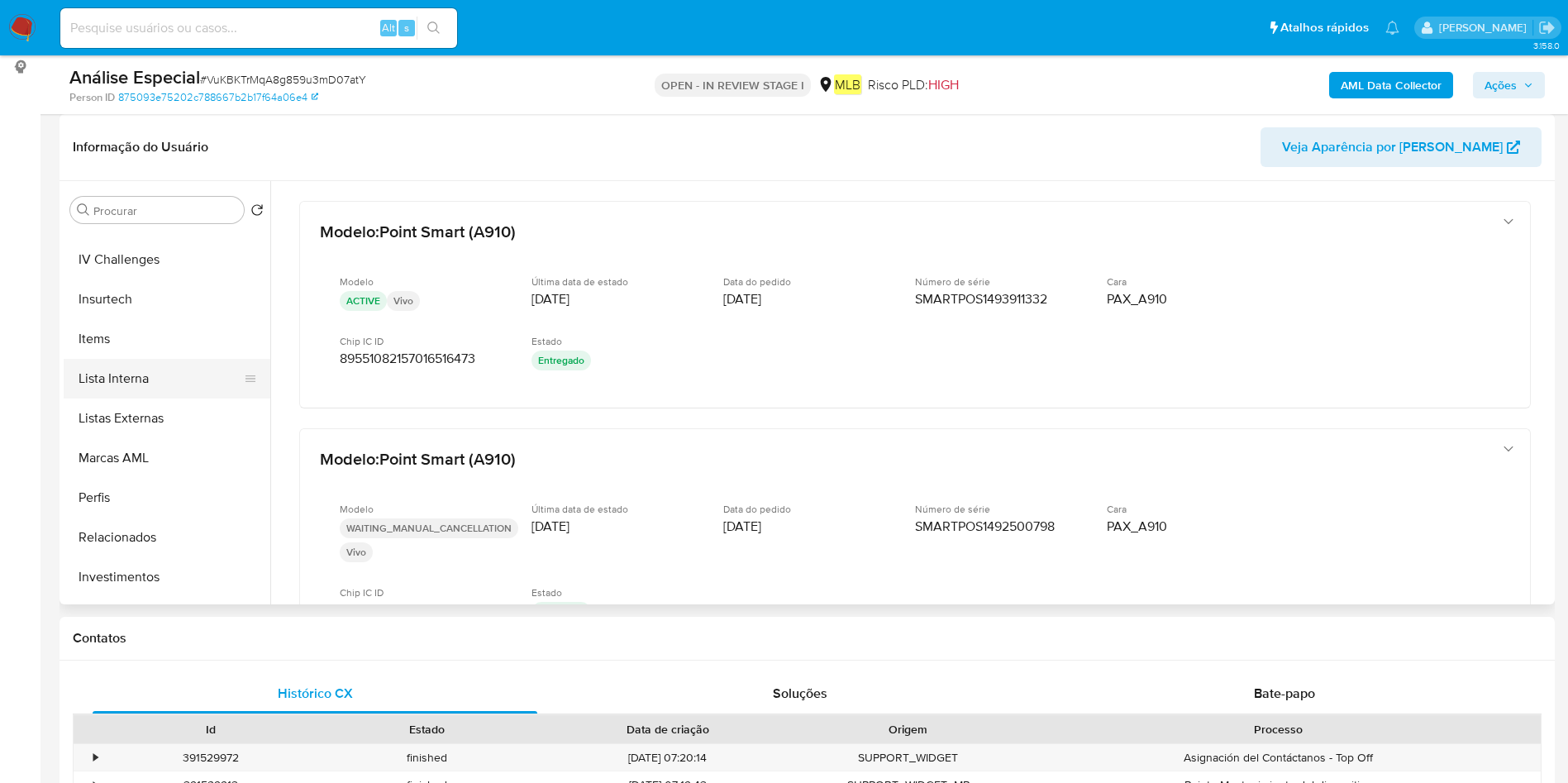
click at [178, 392] on button "Lista Interna" at bounding box center [160, 379] width 194 height 40
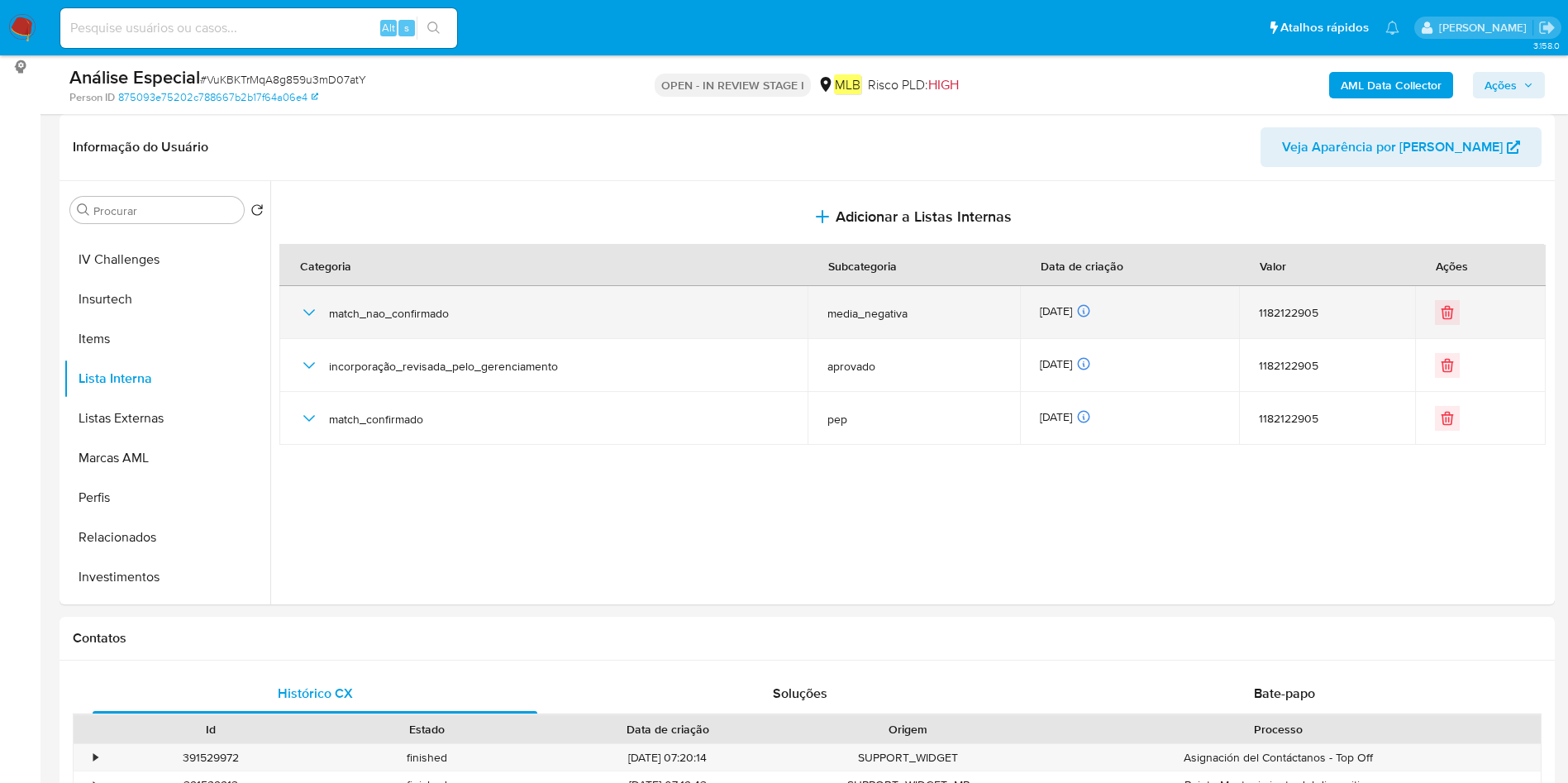
click at [307, 312] on icon "button" at bounding box center [309, 312] width 19 height 19
